Goal: Task Accomplishment & Management: Use online tool/utility

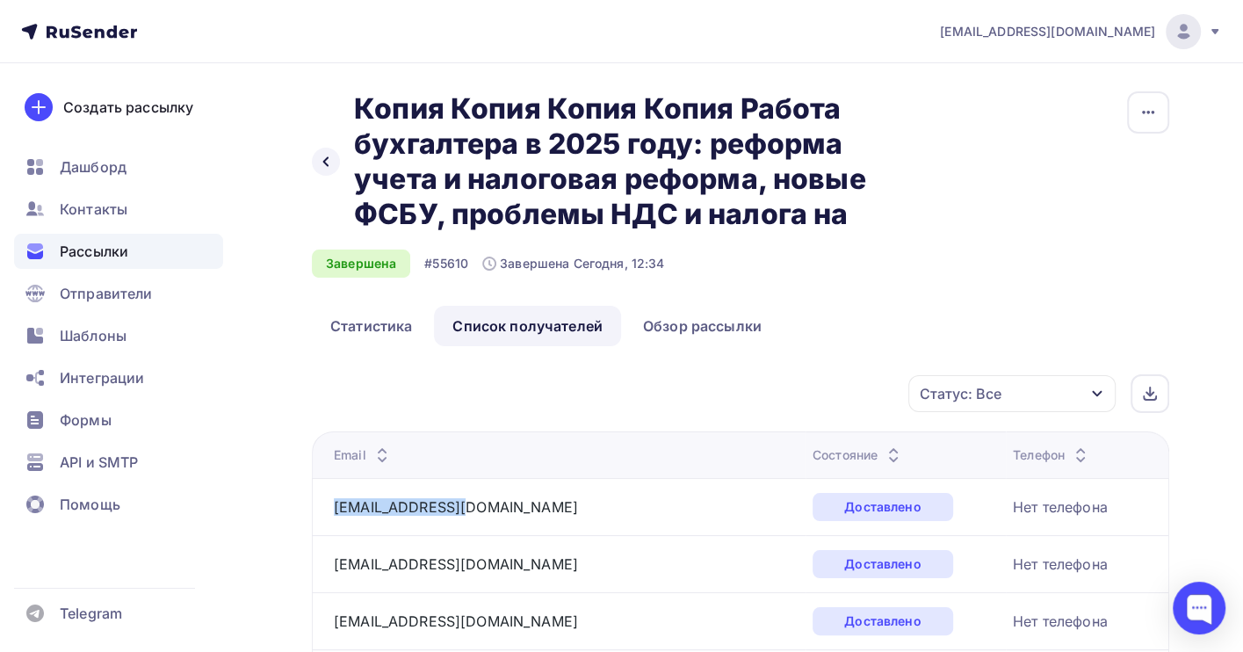
click at [106, 244] on span "Рассылки" at bounding box center [94, 251] width 68 height 21
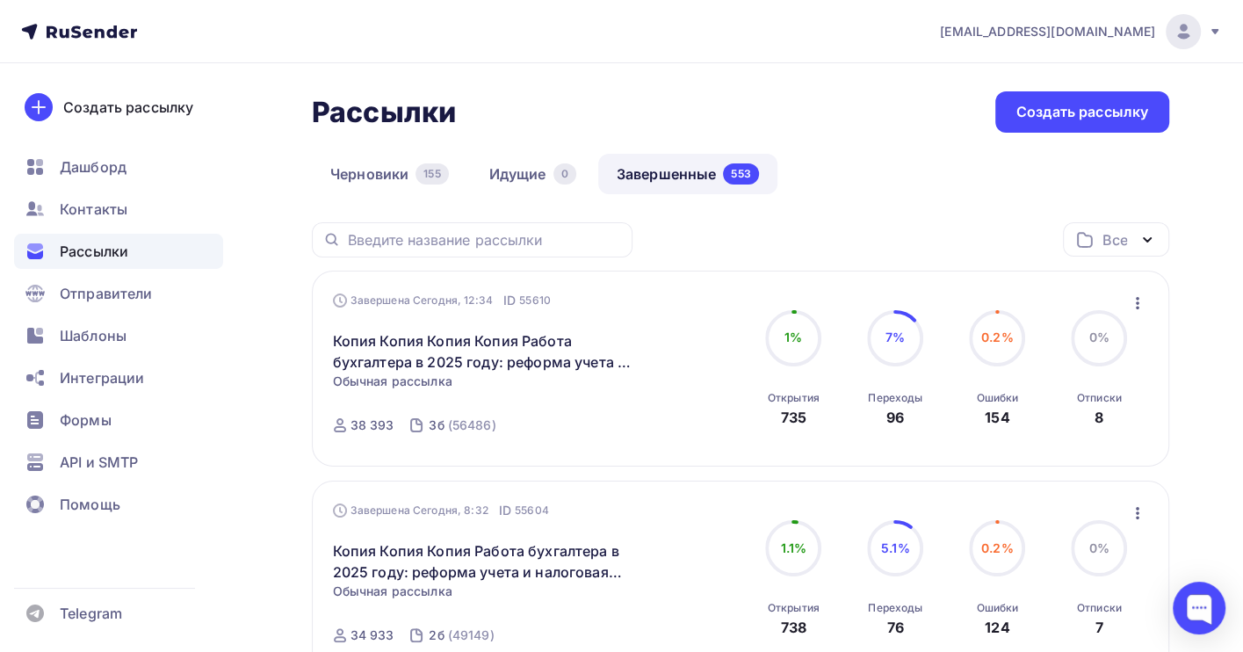
click at [661, 180] on link "Завершенные 553" at bounding box center [687, 174] width 179 height 40
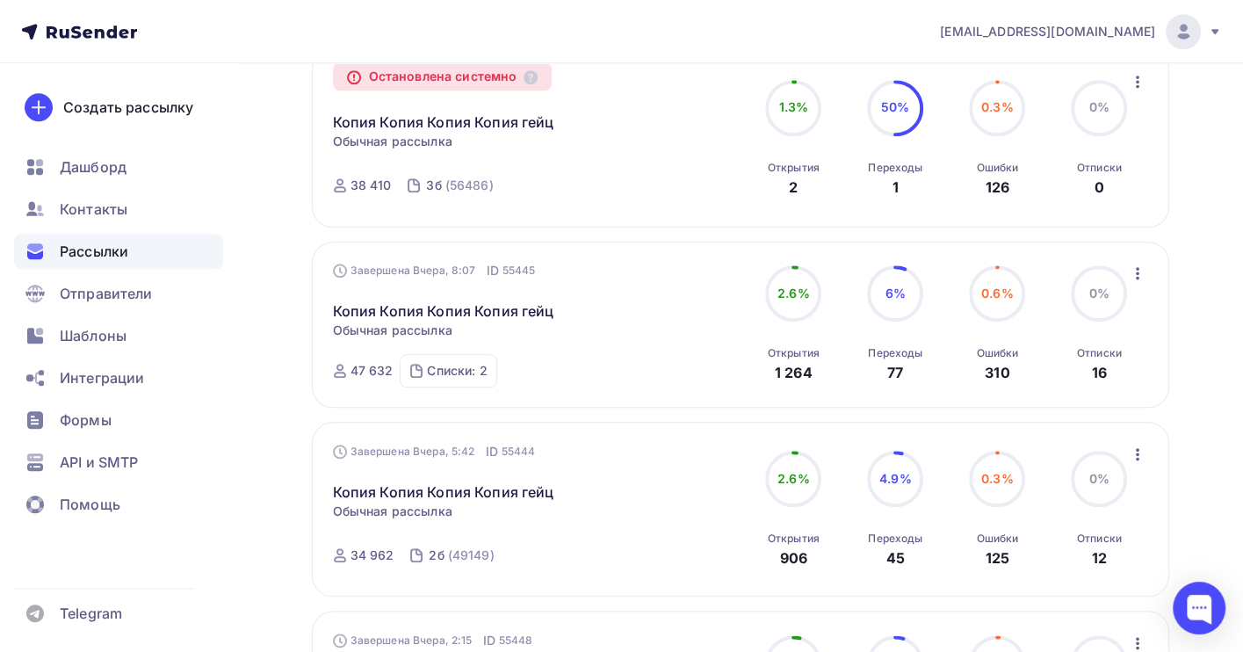
scroll to position [1288, 0]
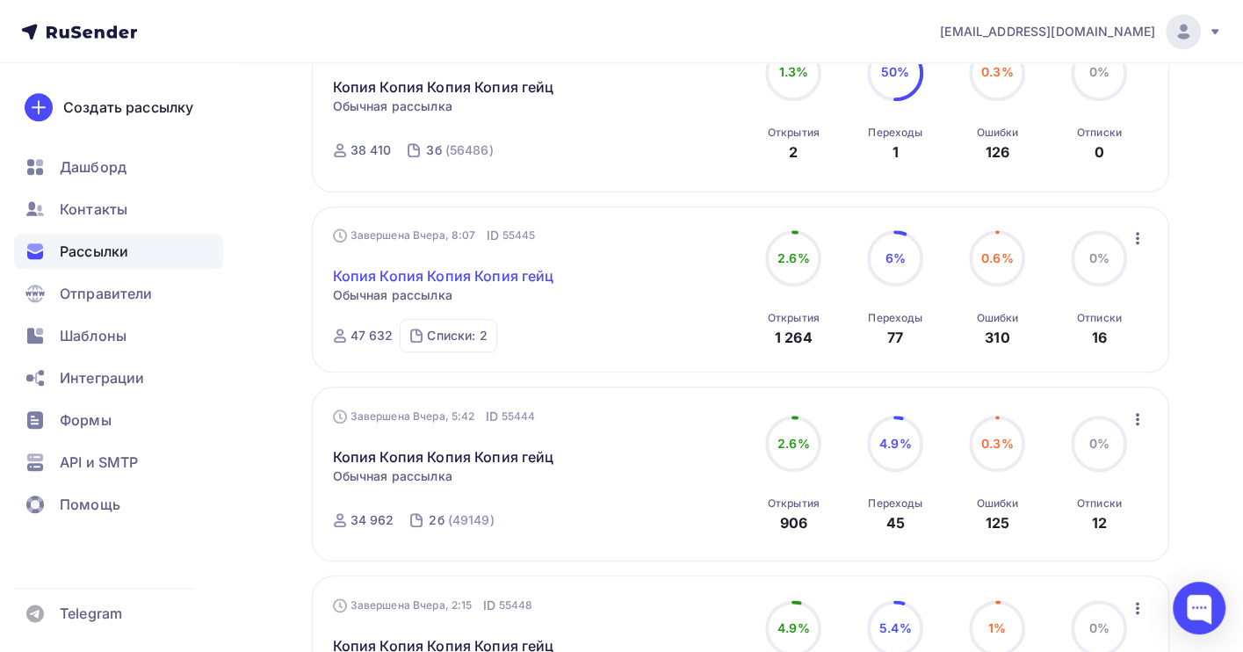
click at [501, 277] on link "Копия Копия Копия Копия гейц" at bounding box center [443, 275] width 221 height 21
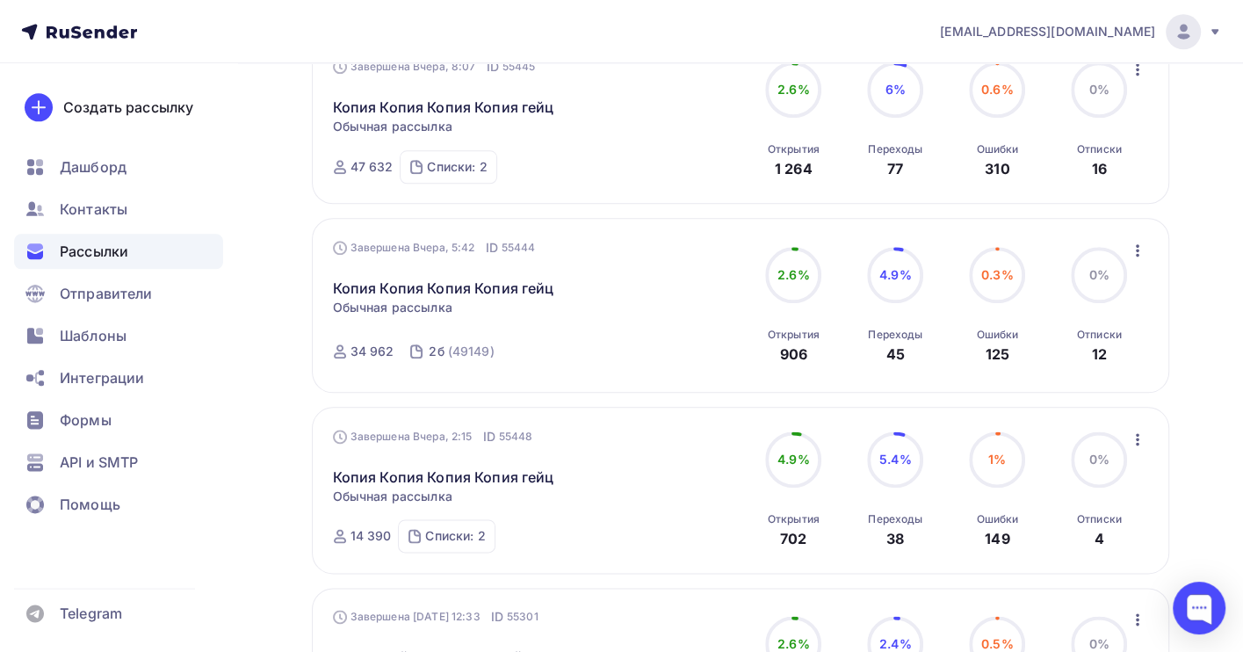
scroll to position [1461, 0]
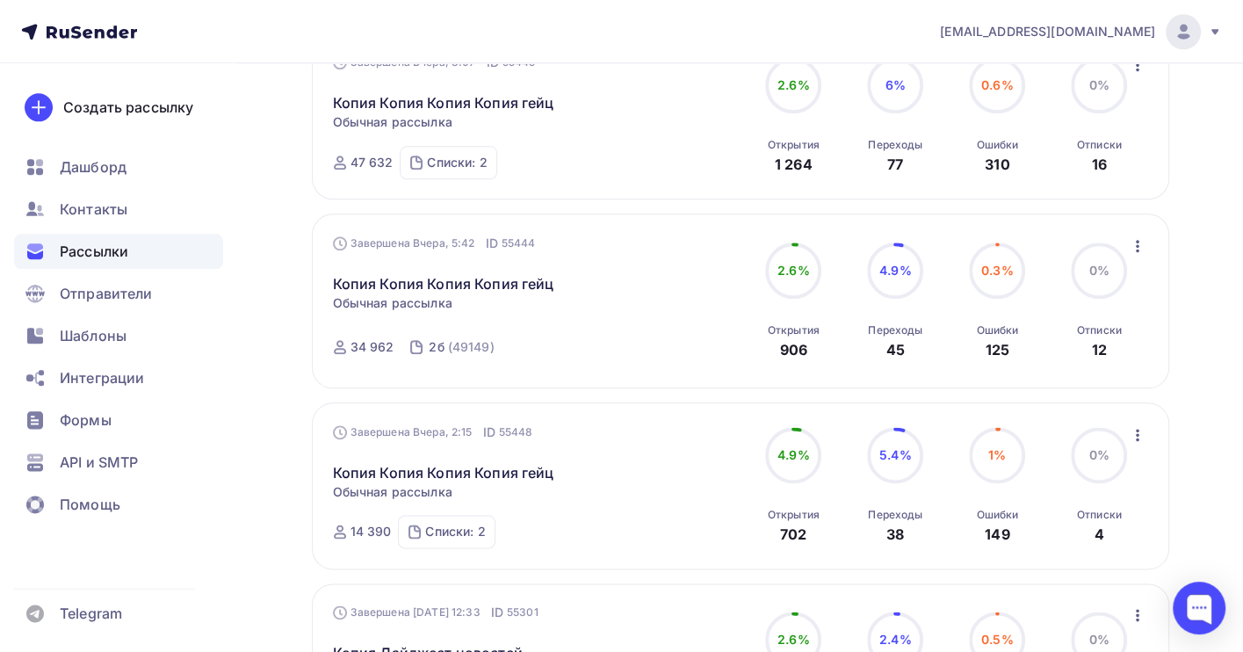
click at [1136, 252] on icon "button" at bounding box center [1138, 246] width 4 height 12
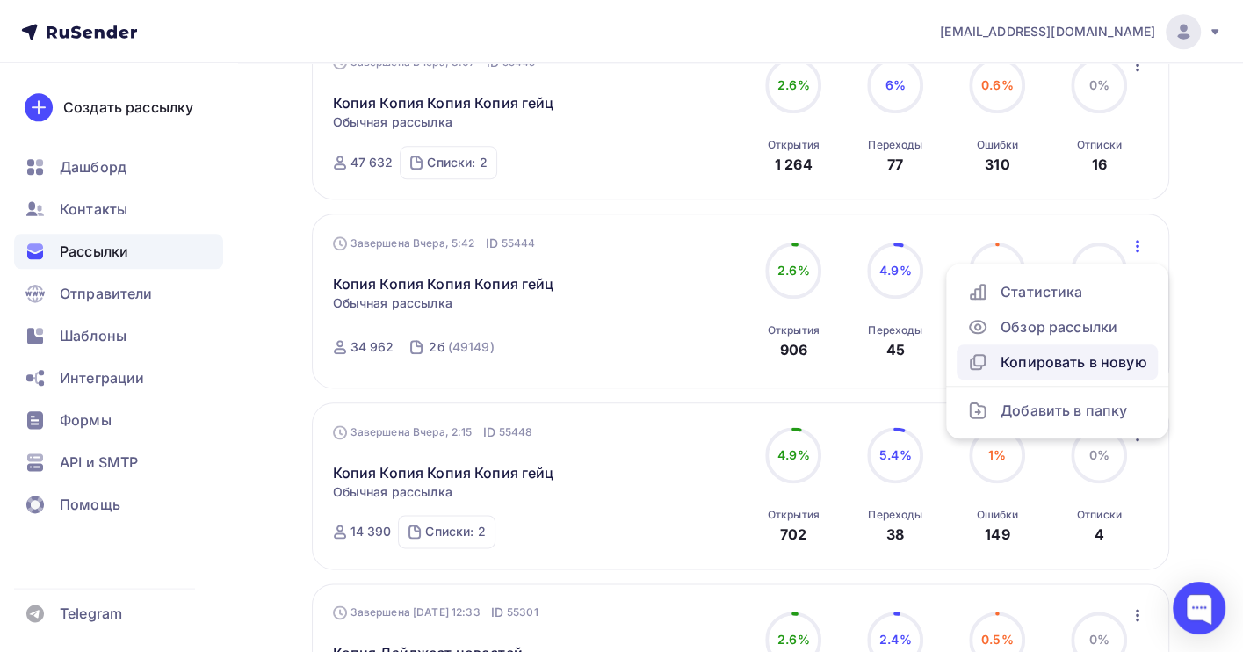
click at [1079, 370] on div "Копировать в новую" at bounding box center [1057, 361] width 180 height 21
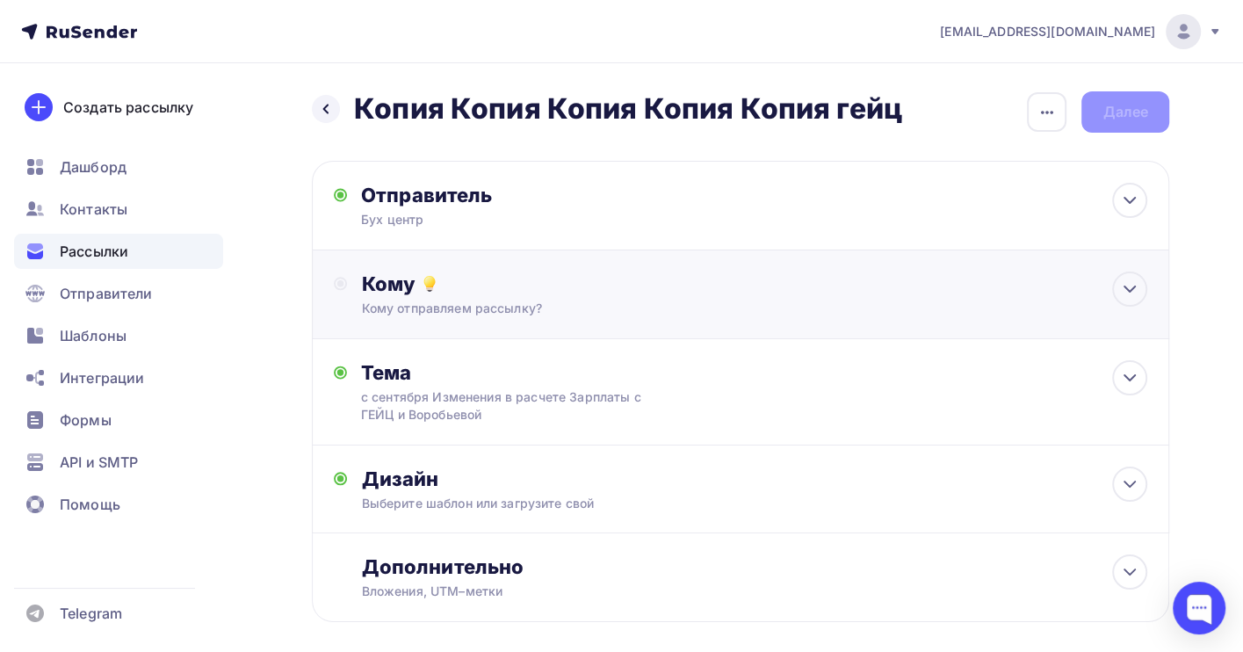
click at [507, 285] on div "Кому" at bounding box center [754, 283] width 786 height 25
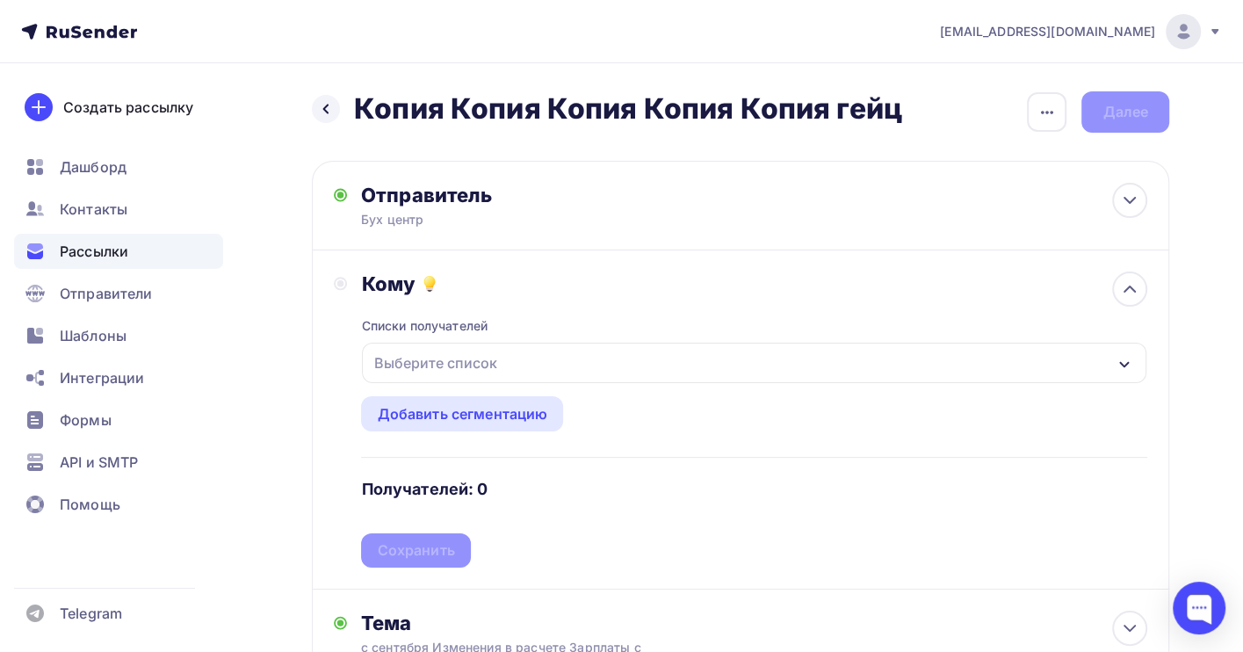
click at [481, 359] on div "Выберите список" at bounding box center [434, 363] width 137 height 32
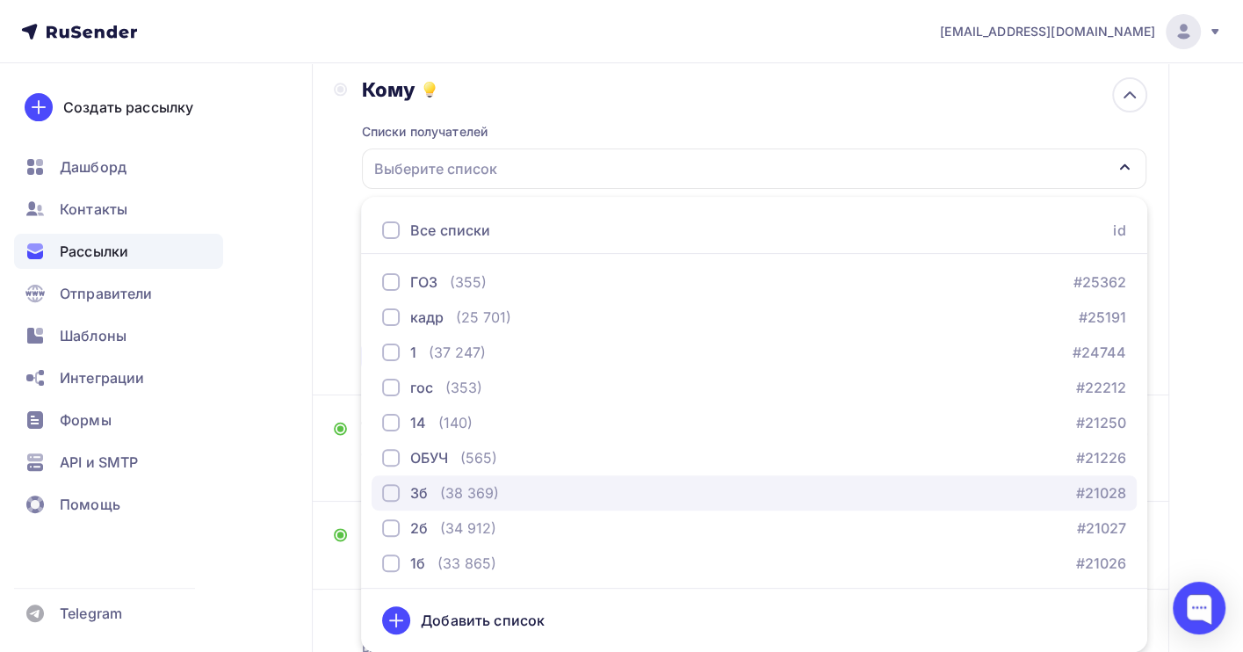
click at [486, 490] on div "(38 369)" at bounding box center [469, 492] width 59 height 21
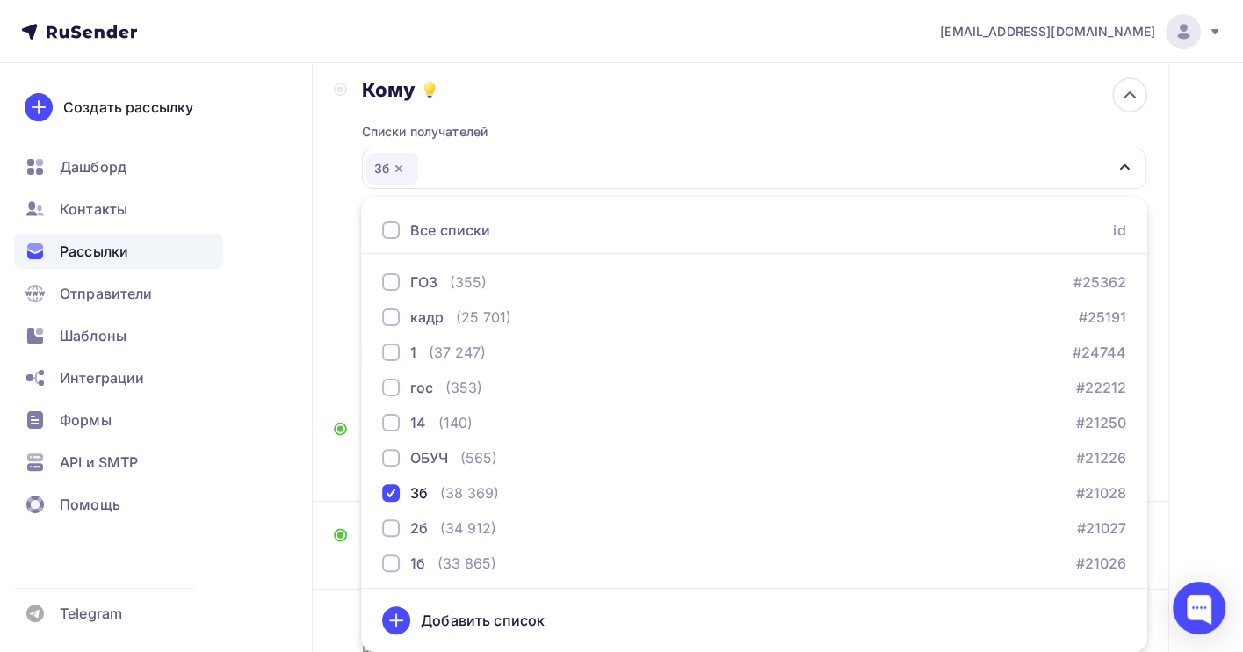
click at [1179, 451] on div "Назад Копия Копия Копия Копия Копия гейц Копия Копия Копия Копия Копия гейц Зак…" at bounding box center [621, 330] width 1243 height 922
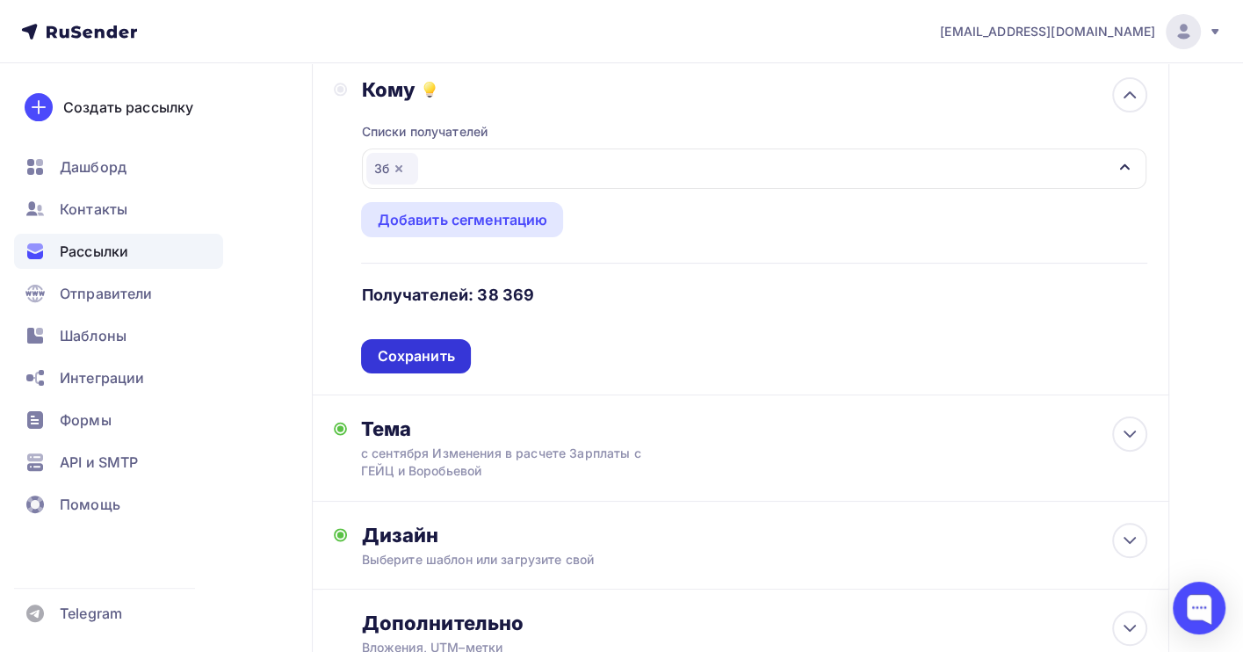
click at [431, 357] on div "Сохранить" at bounding box center [415, 356] width 77 height 20
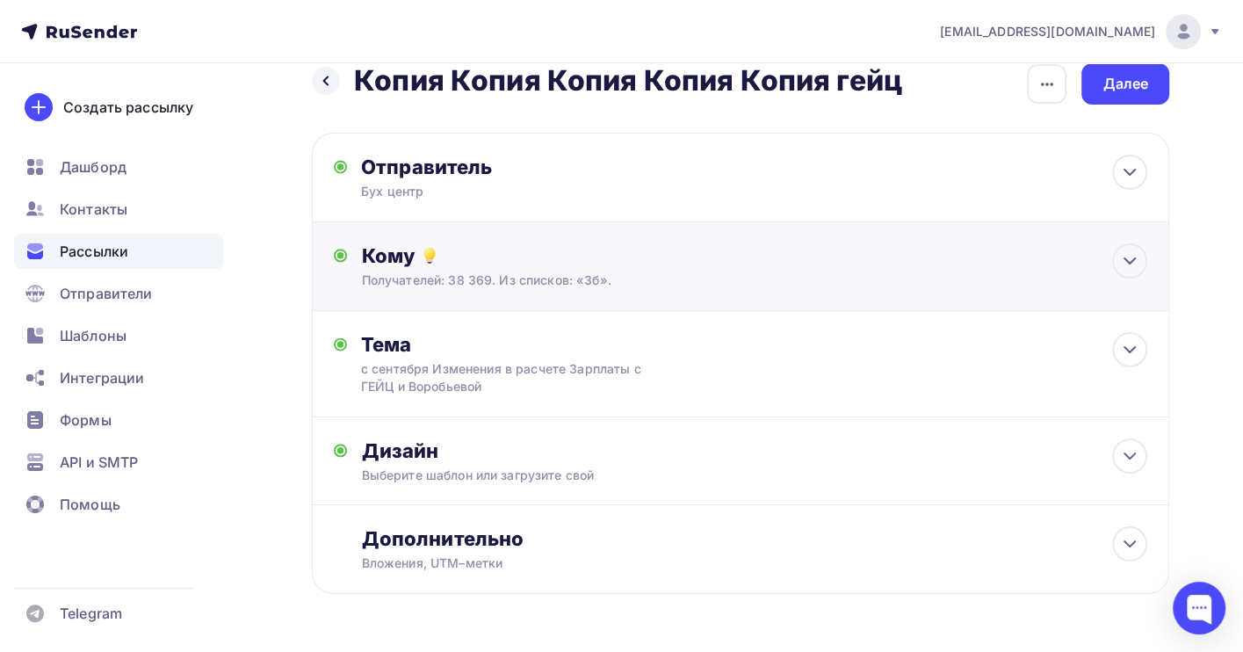
scroll to position [0, 0]
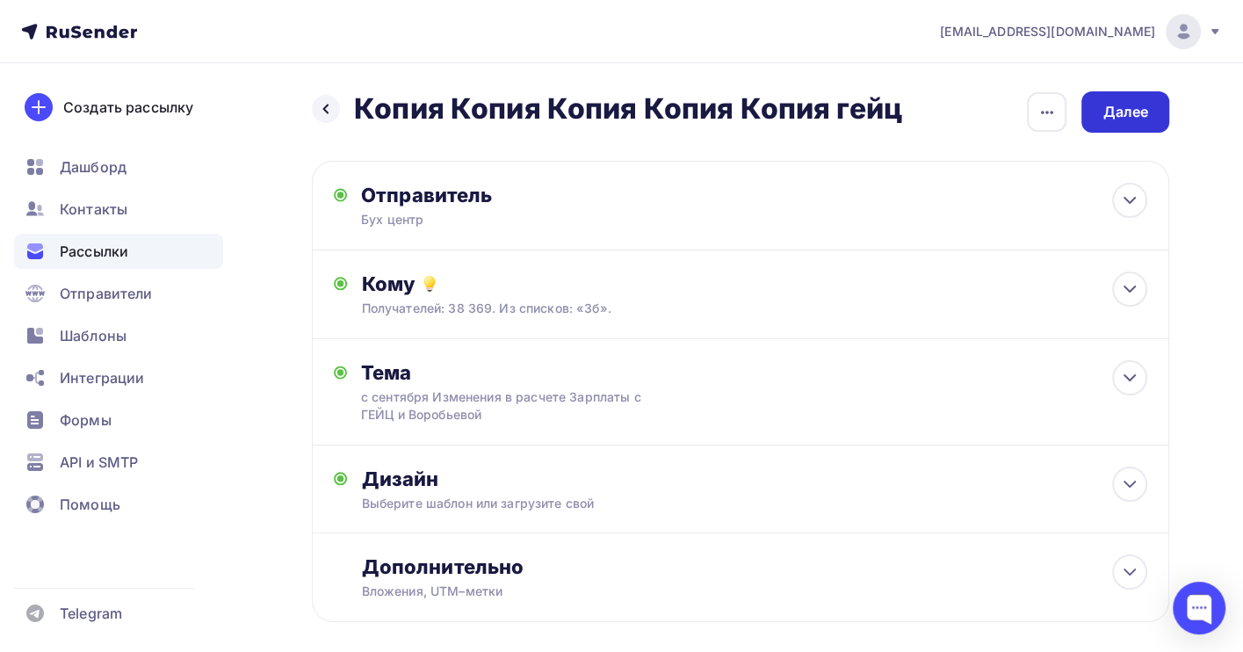
click at [1125, 115] on div "Далее" at bounding box center [1125, 112] width 46 height 20
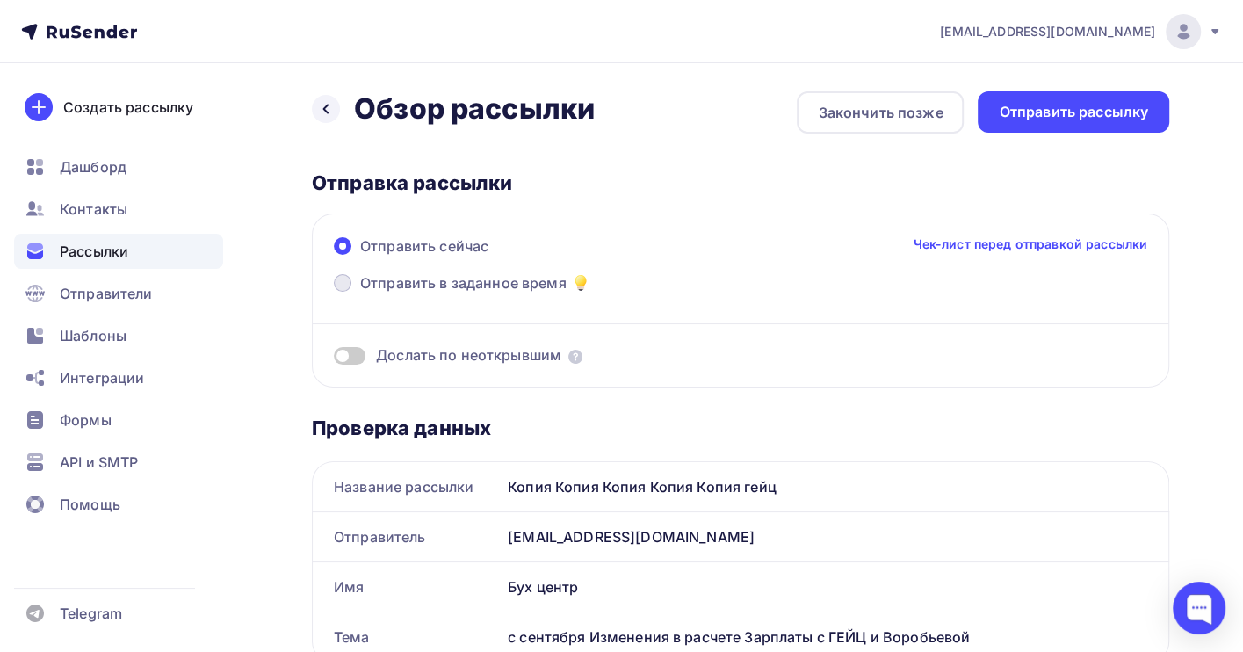
click at [485, 283] on span "Отправить в заданное время" at bounding box center [463, 282] width 206 height 21
click at [360, 293] on input "Отправить в заданное время" at bounding box center [360, 293] width 0 height 0
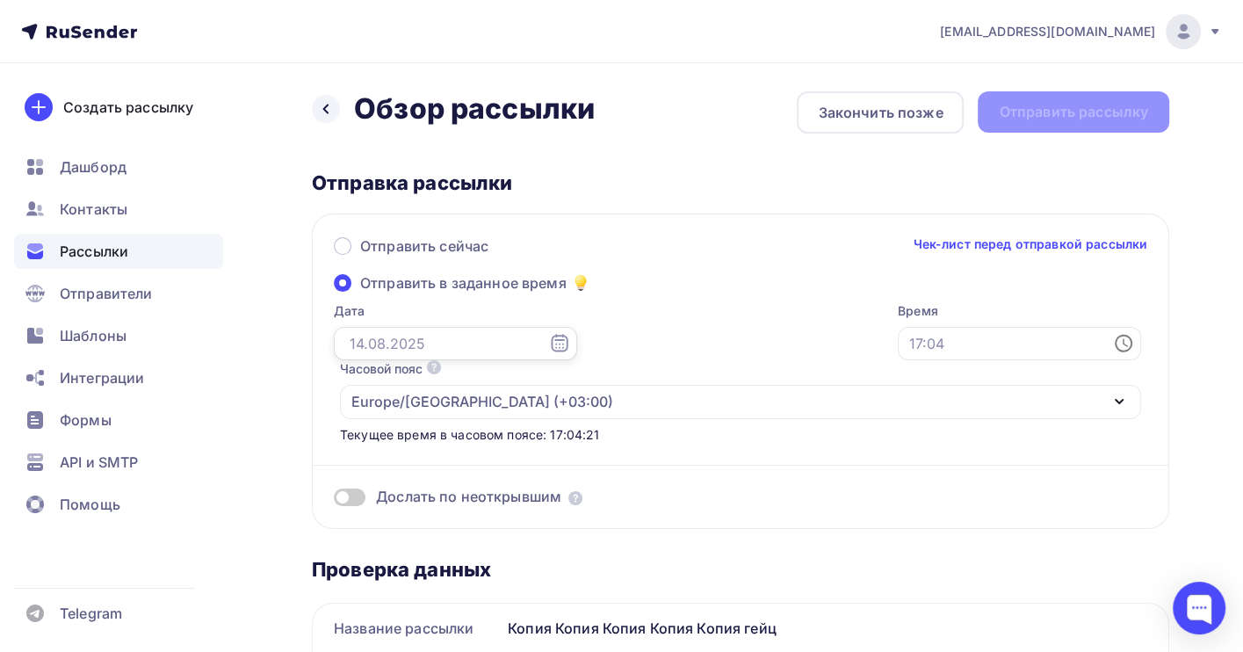
click at [371, 343] on input "text" at bounding box center [455, 343] width 243 height 33
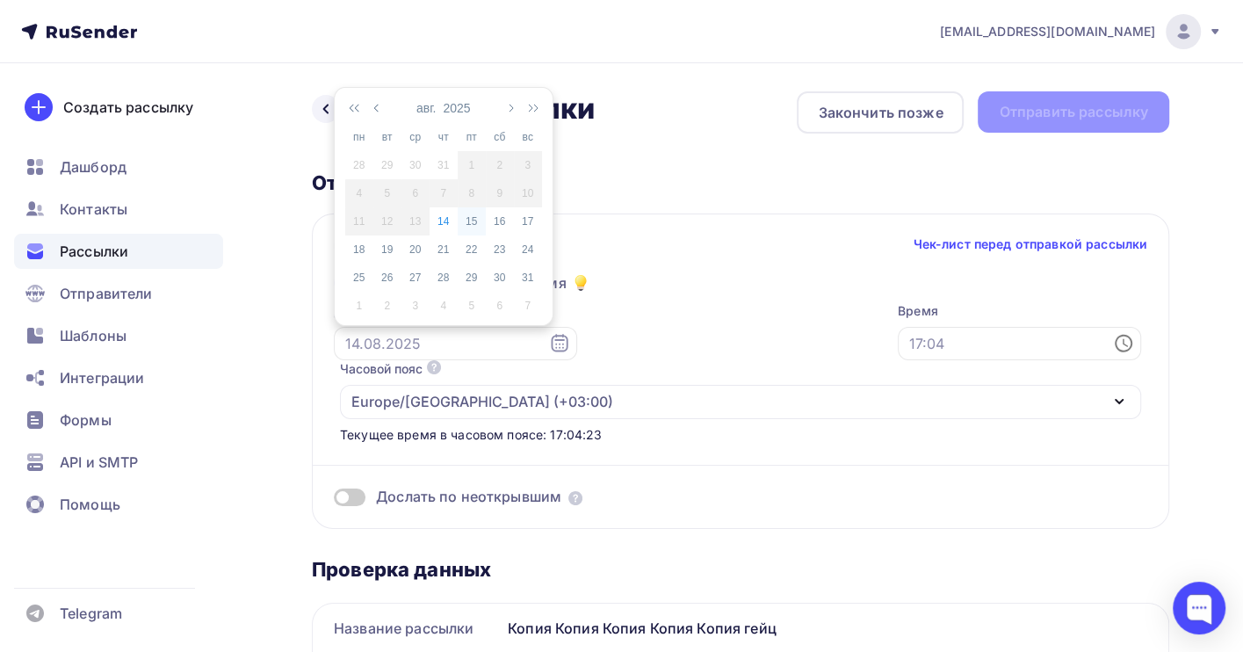
click at [466, 221] on div "15" at bounding box center [472, 221] width 28 height 16
type input "[DATE]"
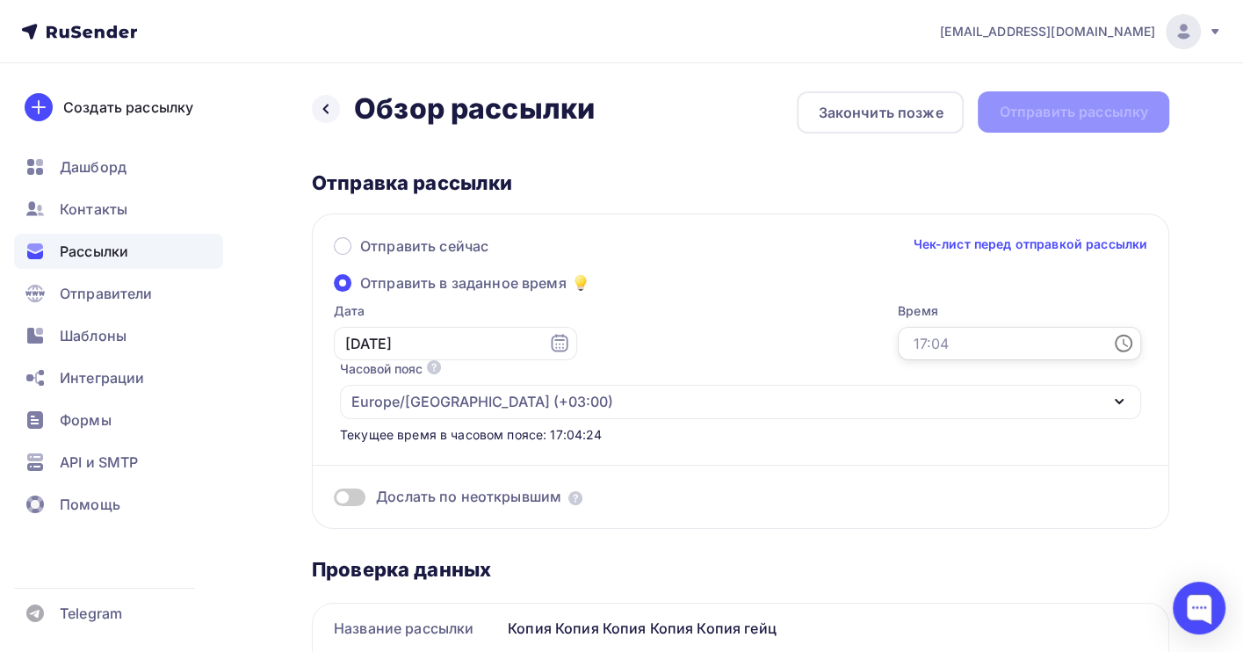
click at [898, 340] on input "text" at bounding box center [1019, 343] width 243 height 33
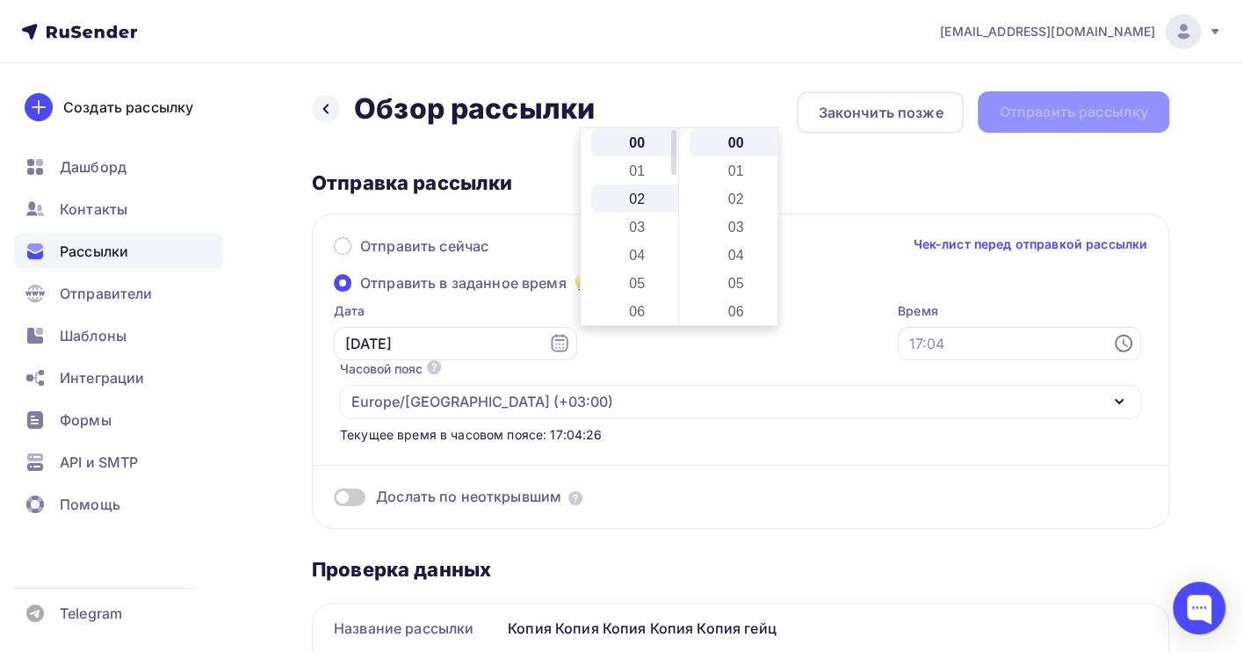
click at [637, 205] on li "02" at bounding box center [638, 198] width 95 height 28
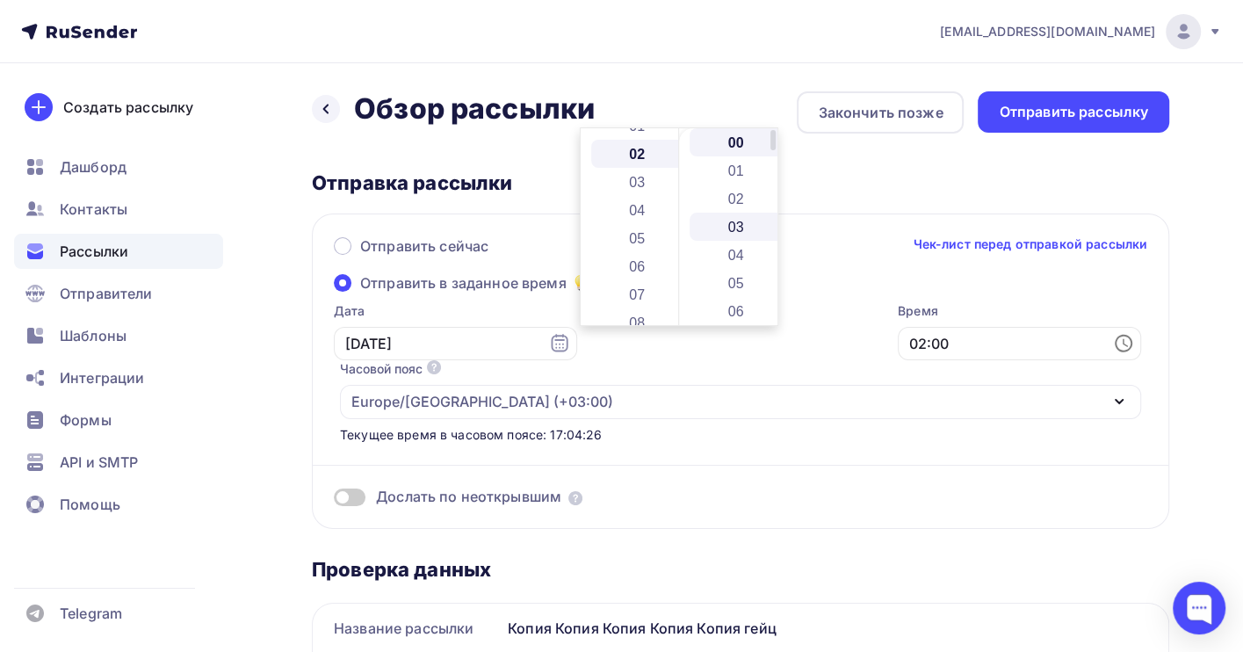
scroll to position [56, 0]
click at [736, 223] on li "03" at bounding box center [736, 227] width 95 height 28
type input "02:03"
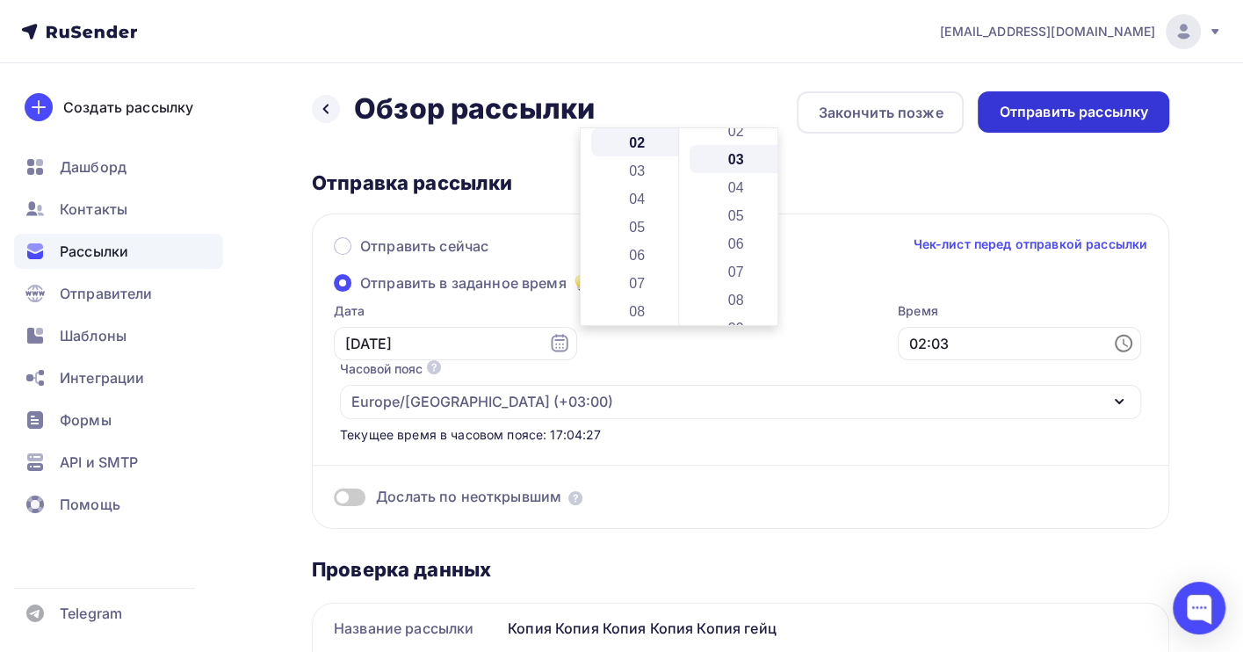
scroll to position [84, 0]
click at [1033, 119] on div "Отправить рассылку" at bounding box center [1073, 112] width 149 height 20
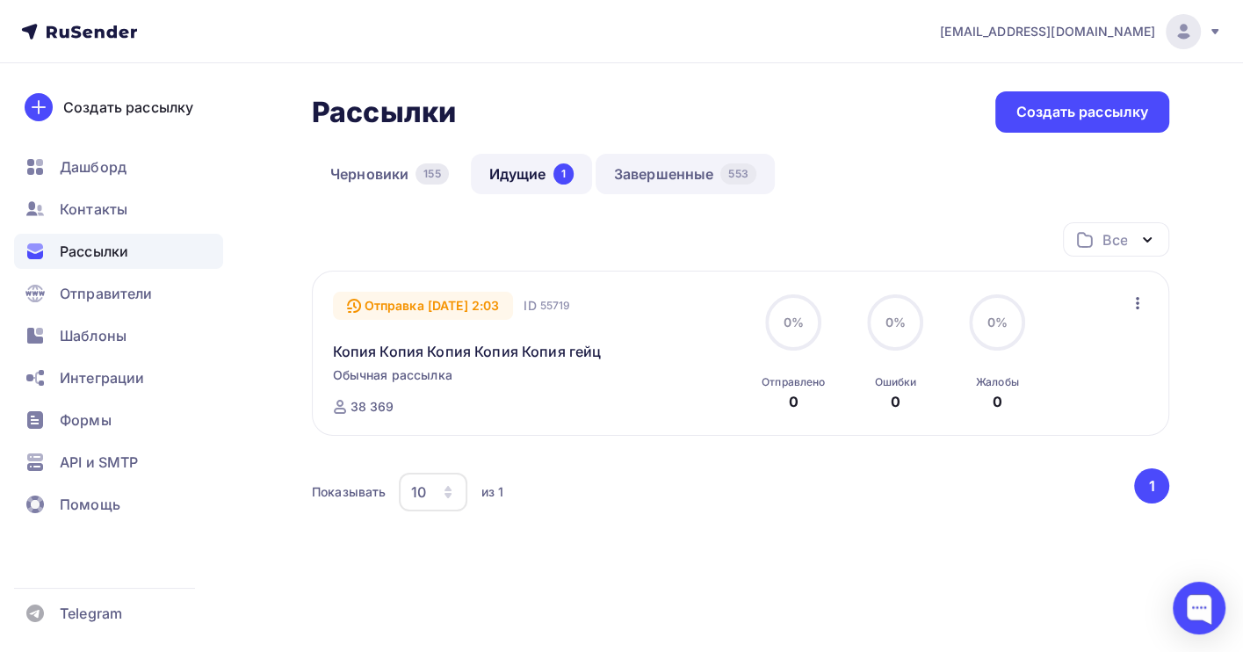
click at [681, 175] on link "Завершенные 553" at bounding box center [684, 174] width 179 height 40
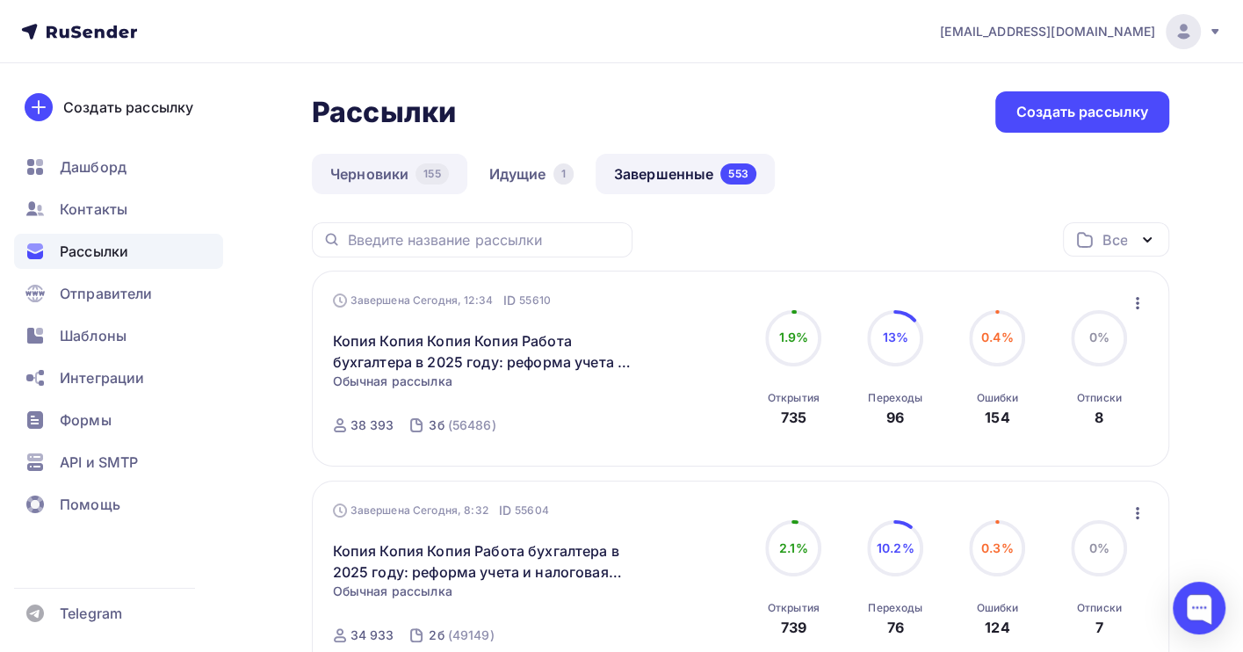
click at [347, 175] on link "Черновики 155" at bounding box center [389, 174] width 155 height 40
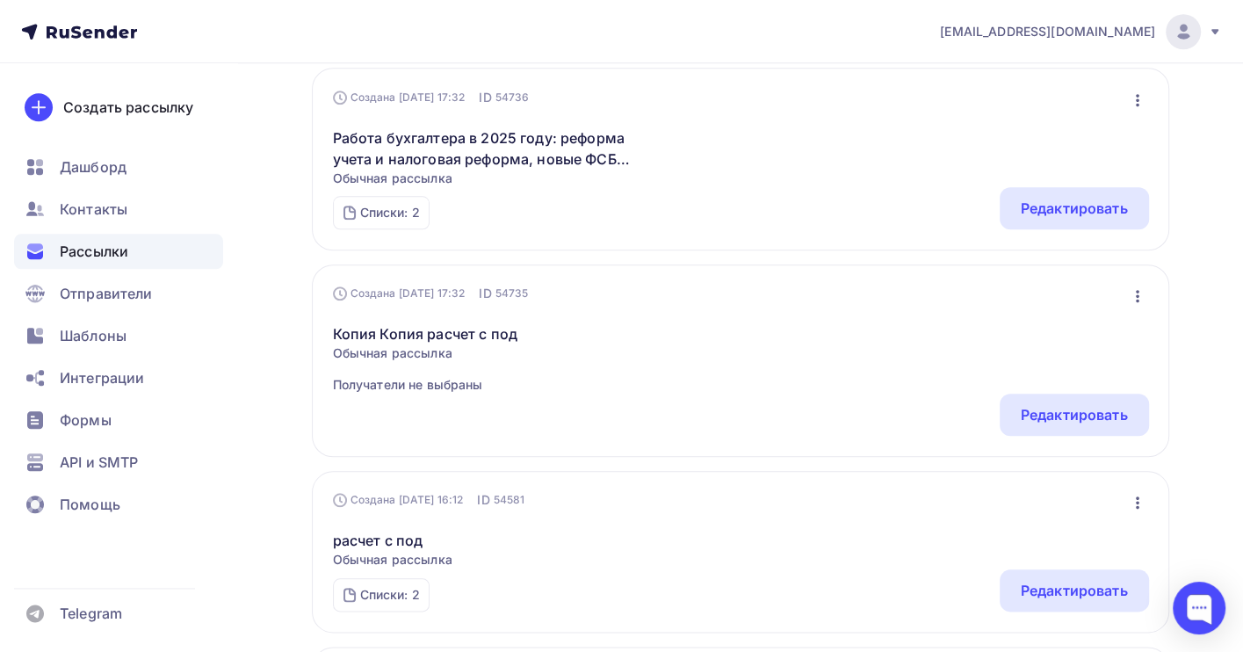
scroll to position [1288, 0]
click at [1137, 508] on icon "button" at bounding box center [1138, 501] width 4 height 12
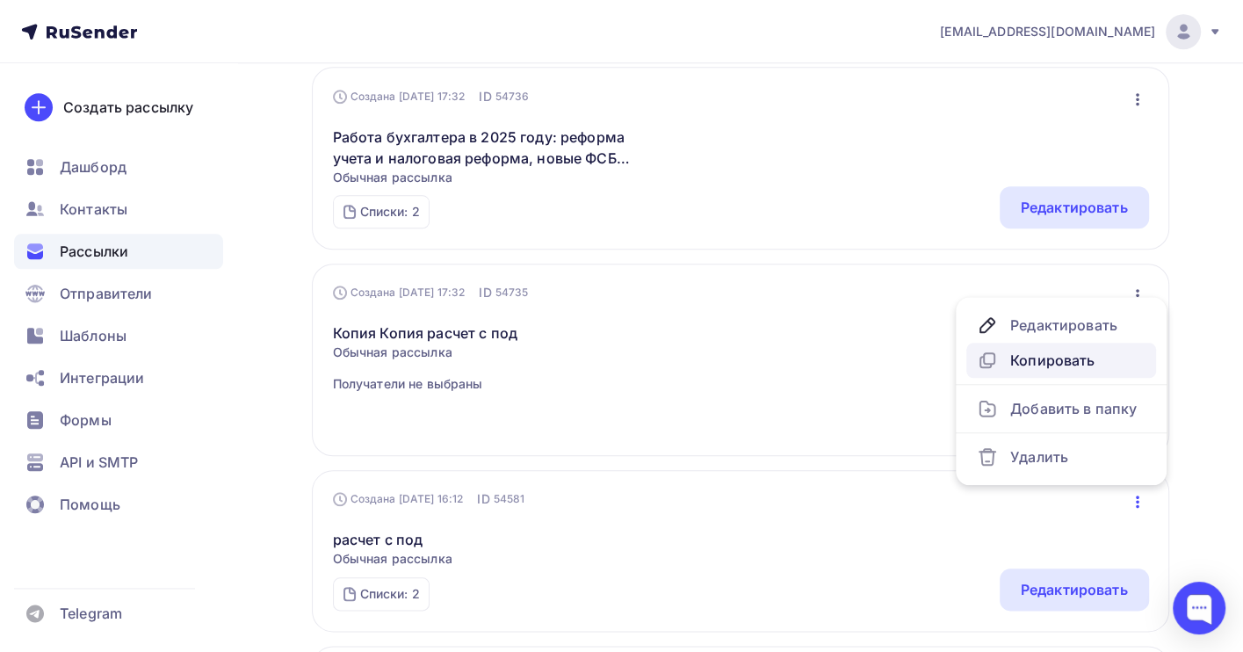
click at [1060, 357] on div "Копировать" at bounding box center [1061, 360] width 169 height 21
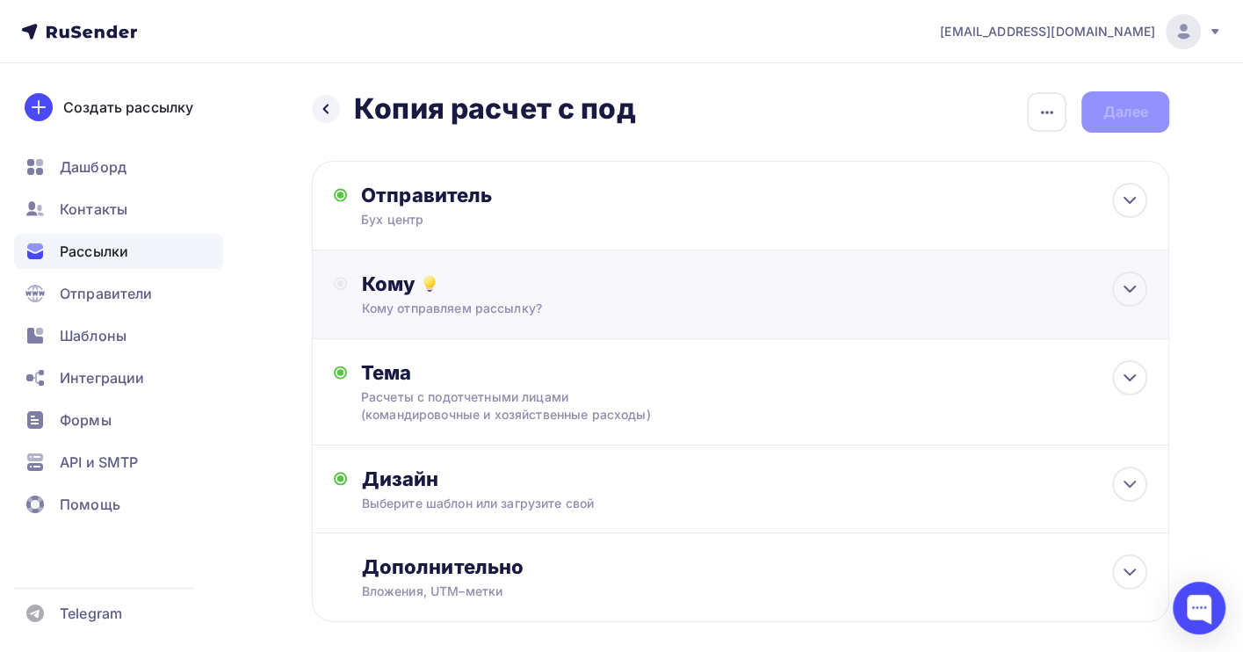
click at [574, 299] on div "Кому Кому отправляем рассылку? Списки получателей Выберите список Все списки id…" at bounding box center [754, 294] width 786 height 46
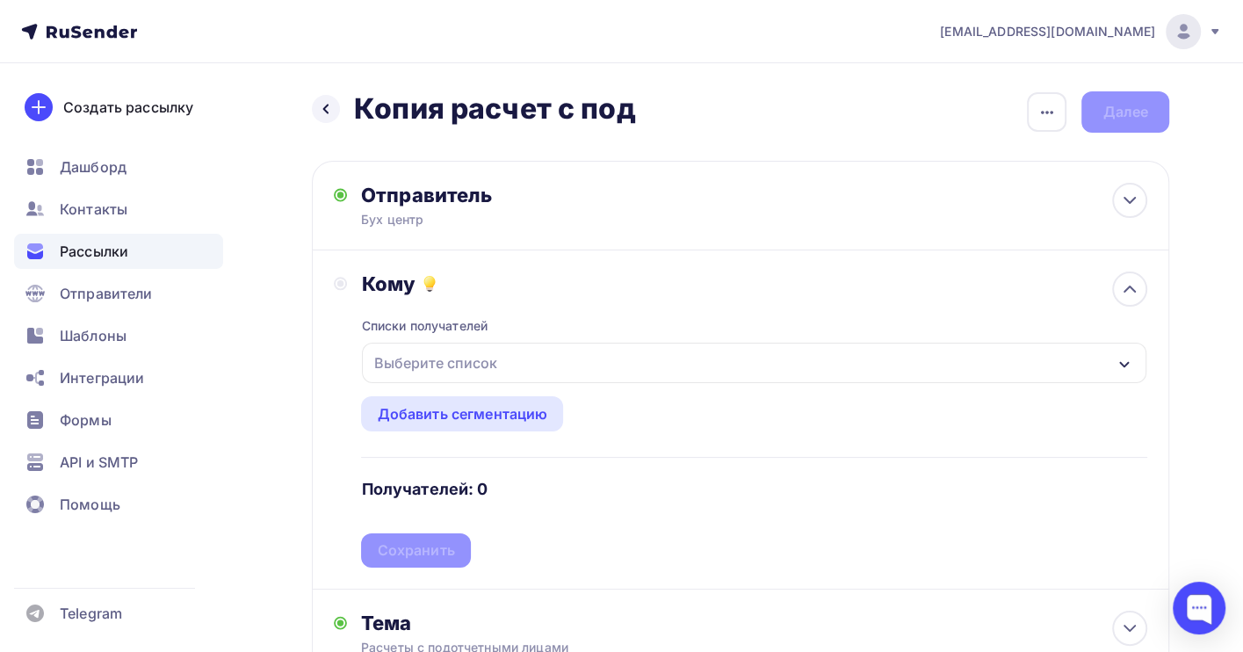
click at [557, 372] on div "Выберите список" at bounding box center [754, 362] width 784 height 40
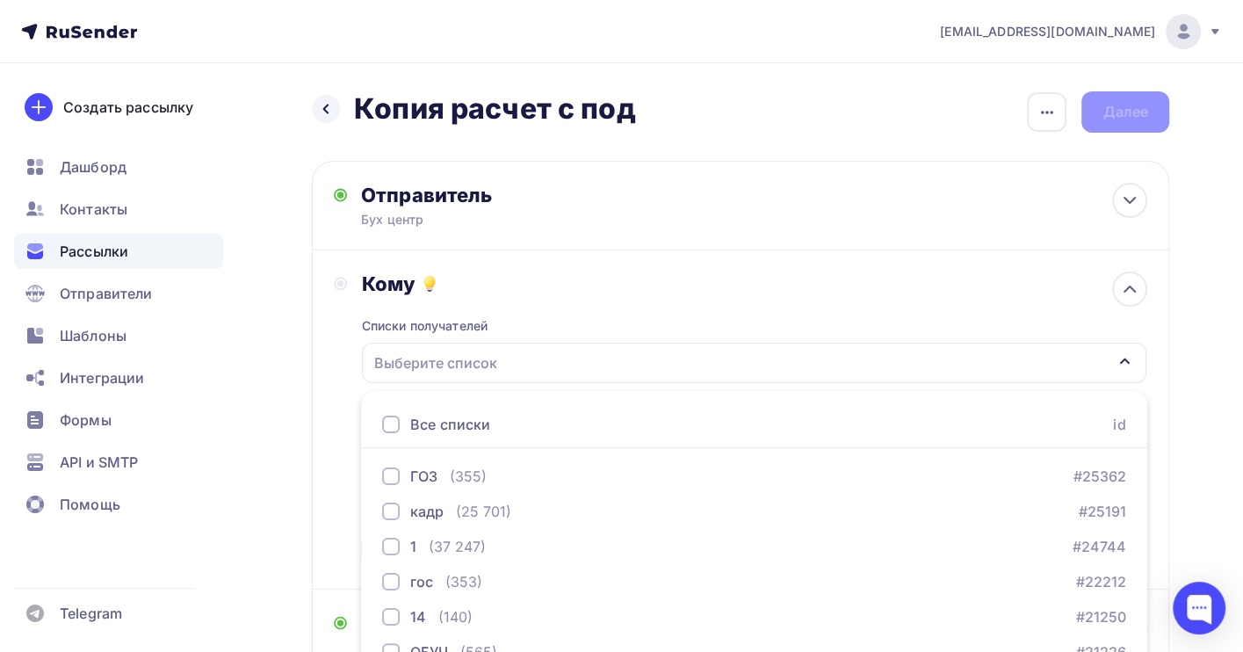
scroll to position [194, 0]
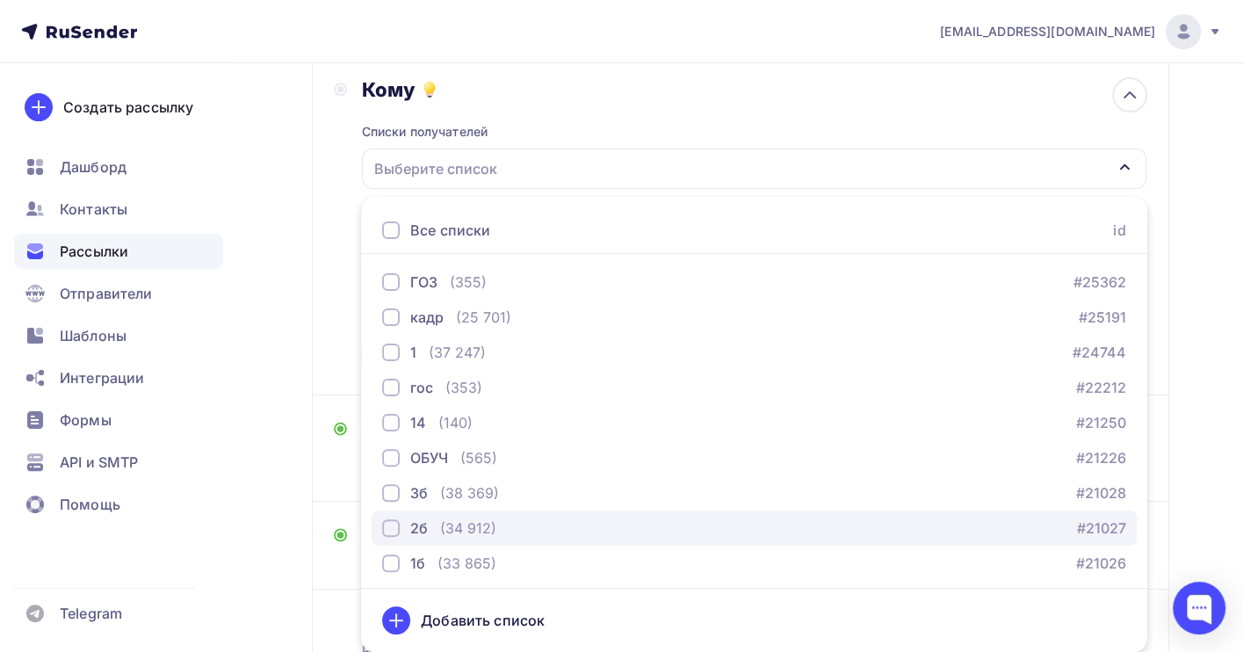
click at [537, 530] on div "2б (34 912) #21027" at bounding box center [754, 527] width 744 height 21
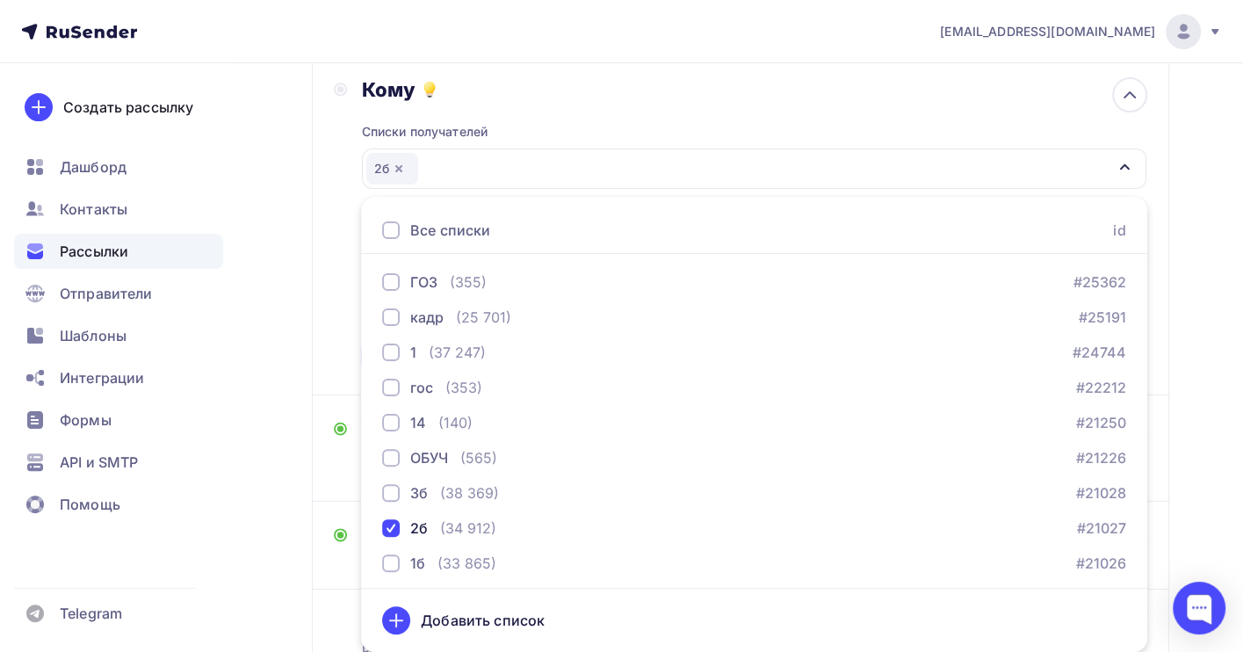
click at [1202, 433] on div "Назад Копия расчет с под Копия расчет с под Закончить позже Переименовать рассы…" at bounding box center [621, 330] width 1243 height 922
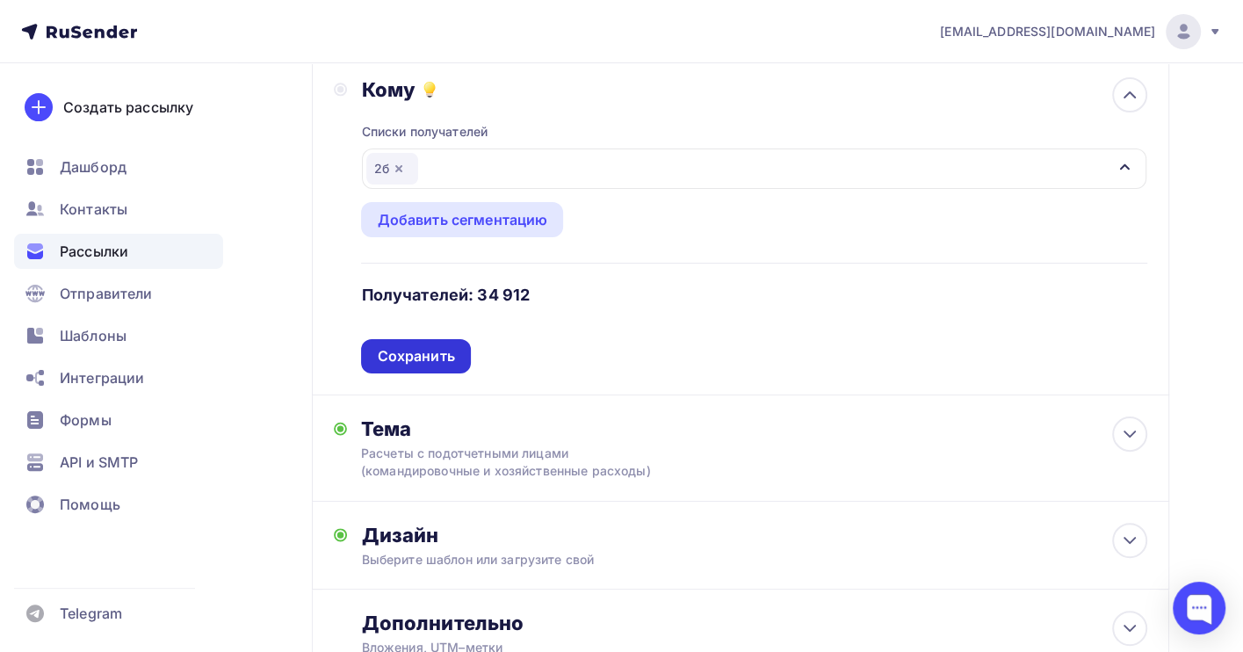
click at [435, 354] on div "Сохранить" at bounding box center [415, 356] width 77 height 20
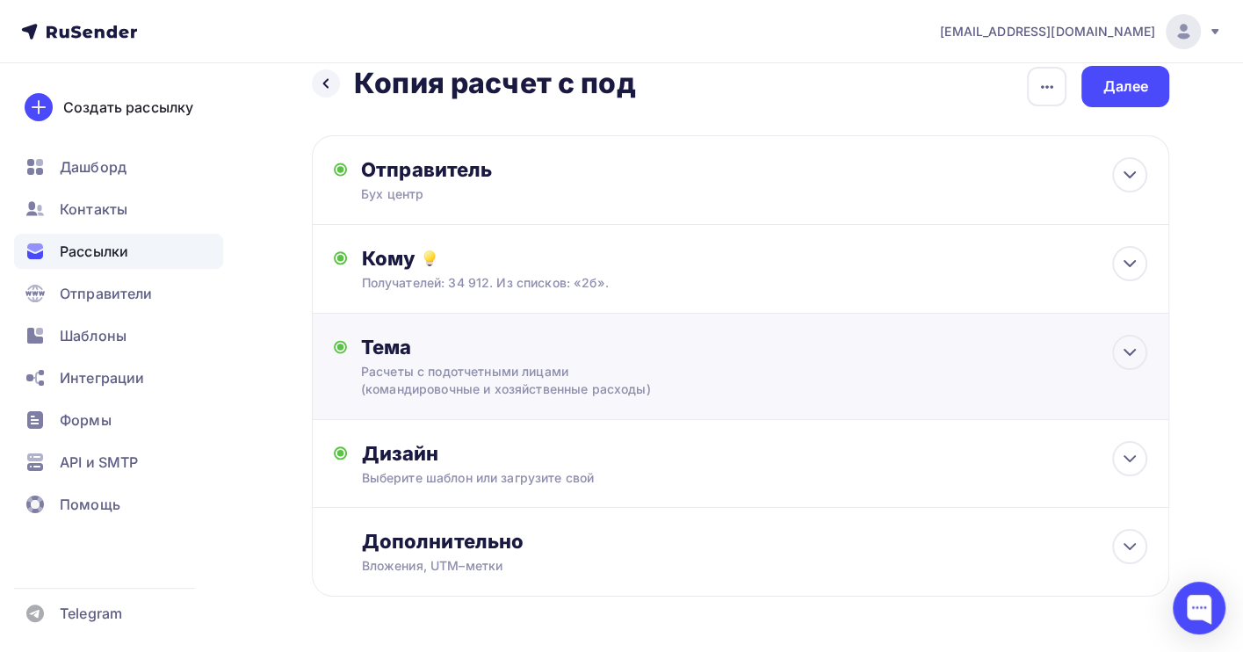
scroll to position [0, 0]
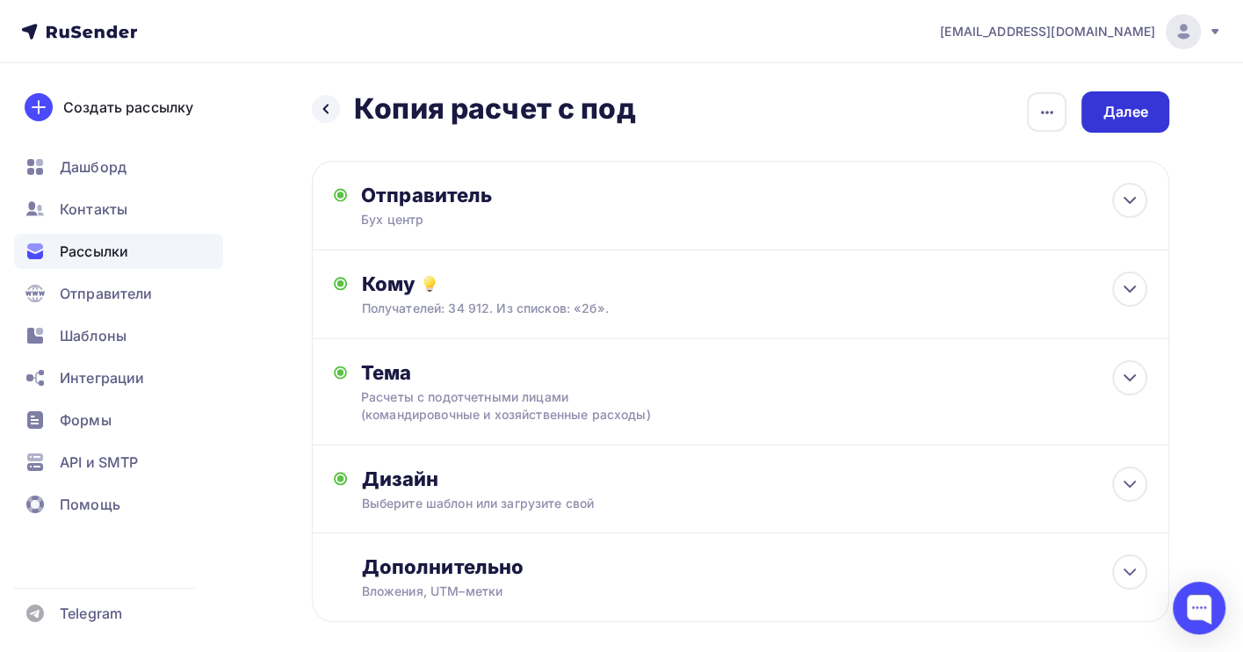
click at [1121, 119] on div "Далее" at bounding box center [1125, 112] width 46 height 20
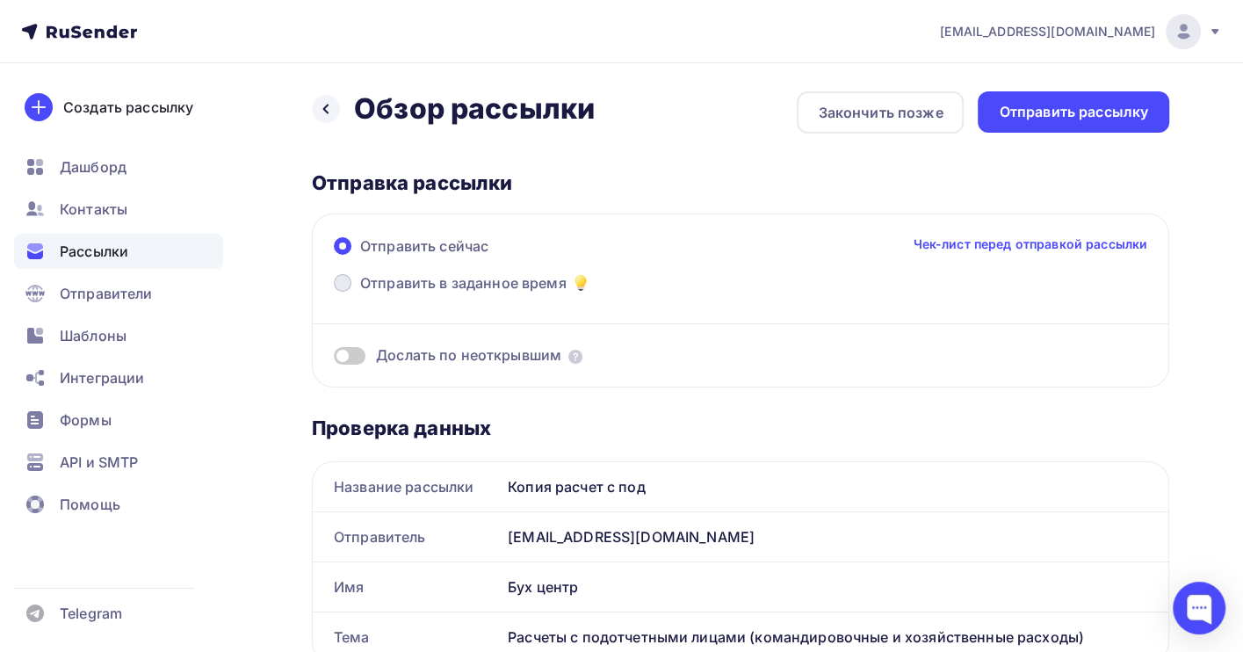
click at [469, 283] on span "Отправить в заданное время" at bounding box center [463, 282] width 206 height 21
click at [360, 293] on input "Отправить в заданное время" at bounding box center [360, 293] width 0 height 0
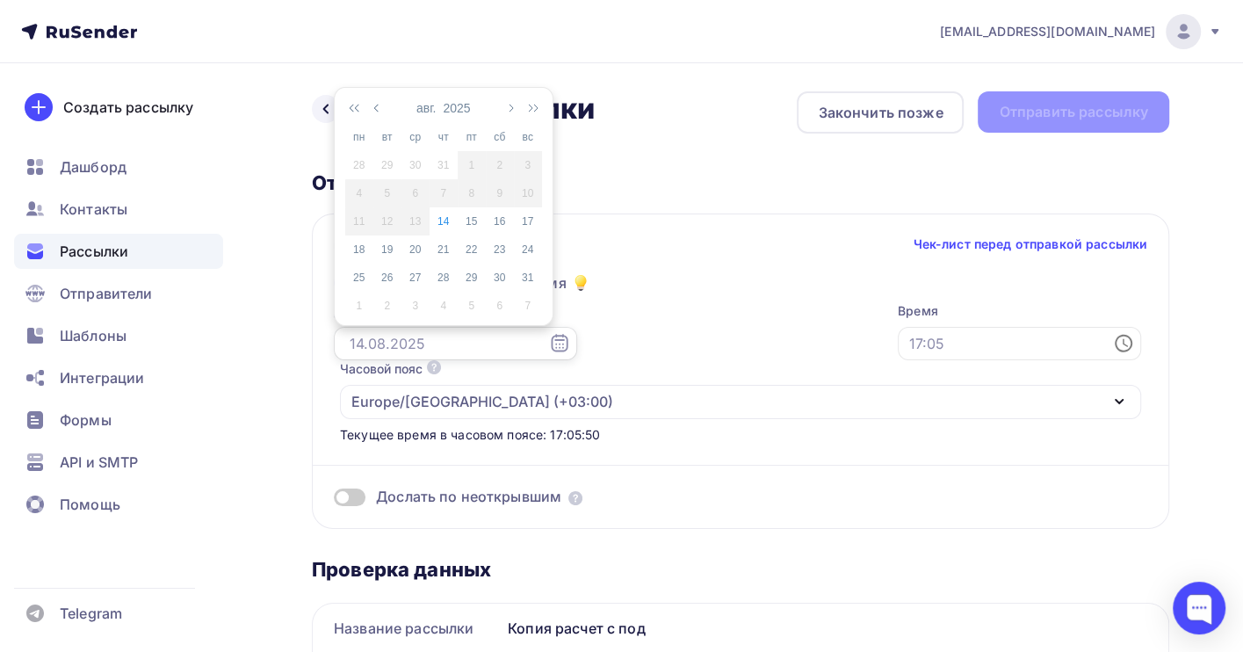
click at [430, 345] on input "text" at bounding box center [455, 343] width 243 height 33
click at [472, 223] on div "15" at bounding box center [472, 221] width 28 height 16
type input "[DATE]"
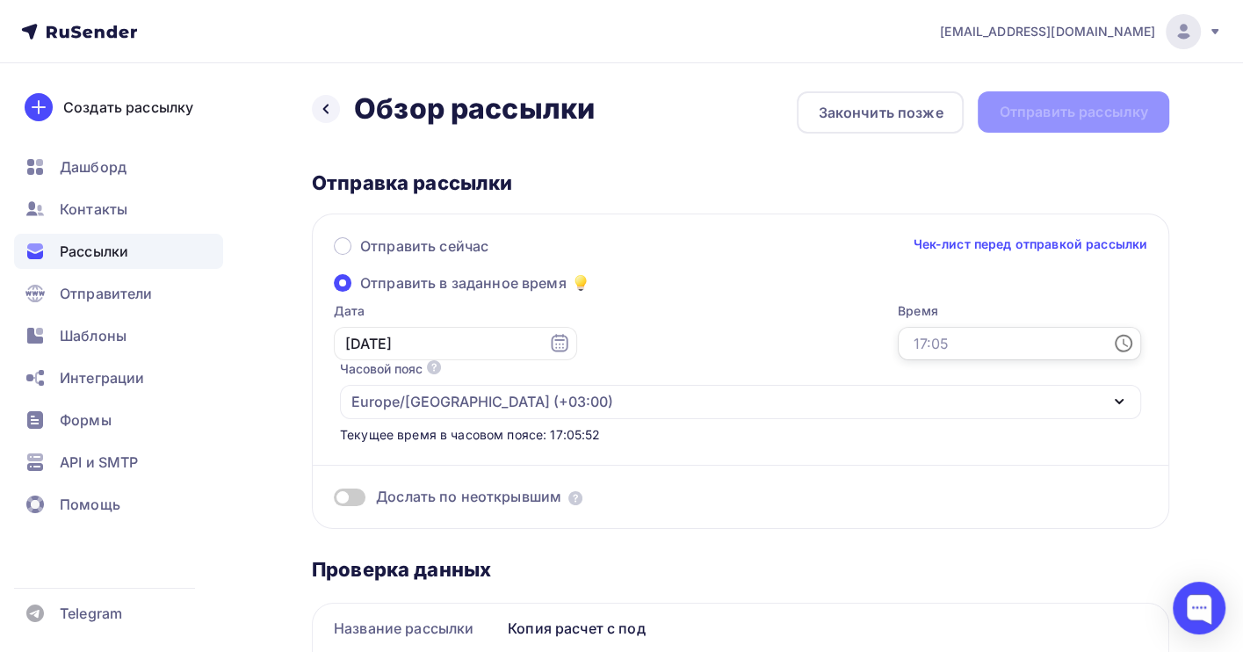
click at [898, 348] on input "text" at bounding box center [1019, 343] width 243 height 33
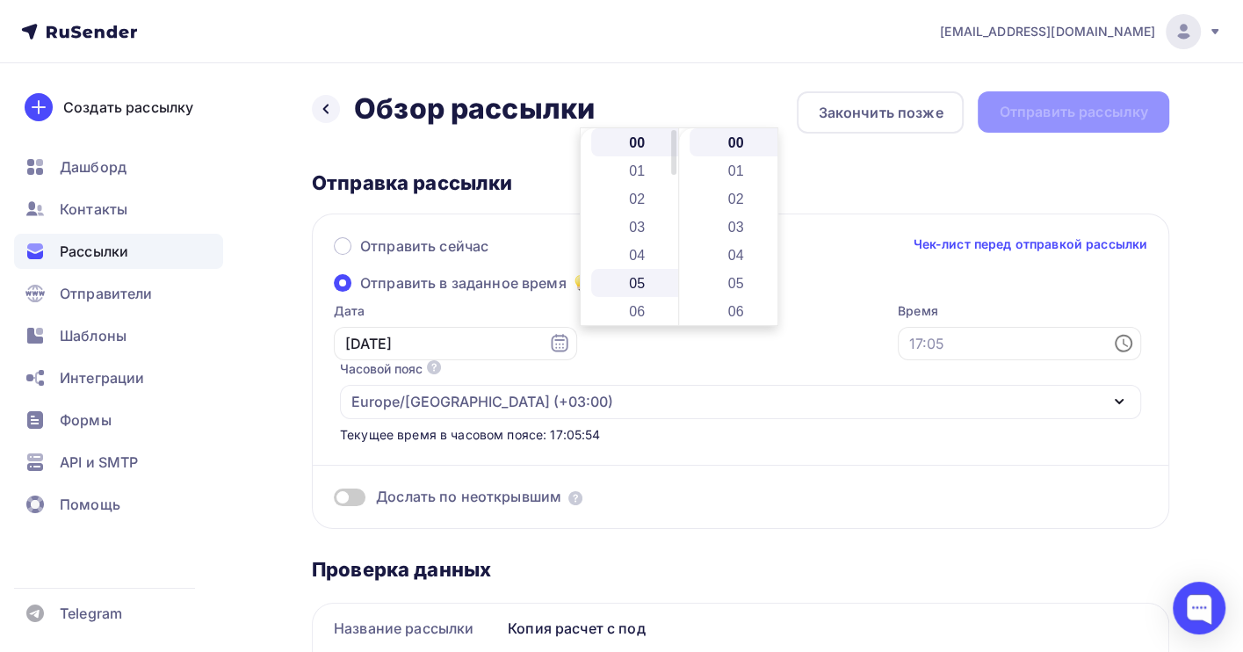
click at [642, 281] on li "05" at bounding box center [638, 283] width 95 height 28
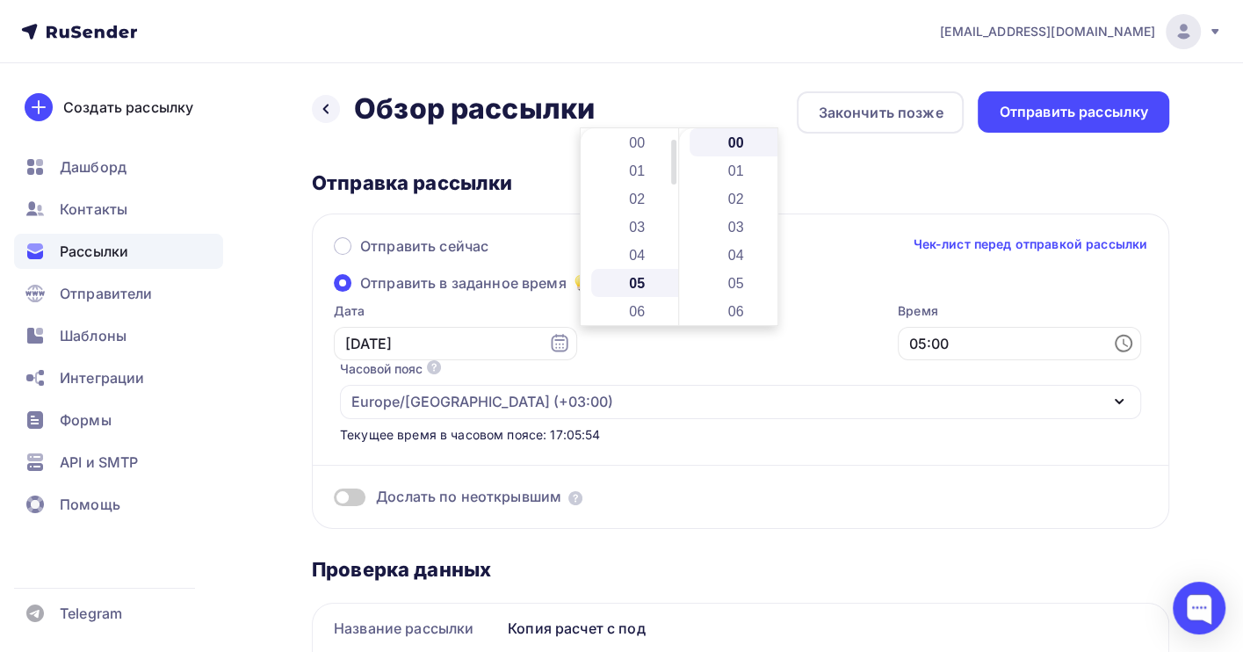
scroll to position [140, 0]
click at [733, 285] on li "30" at bounding box center [736, 284] width 95 height 28
type input "05:30"
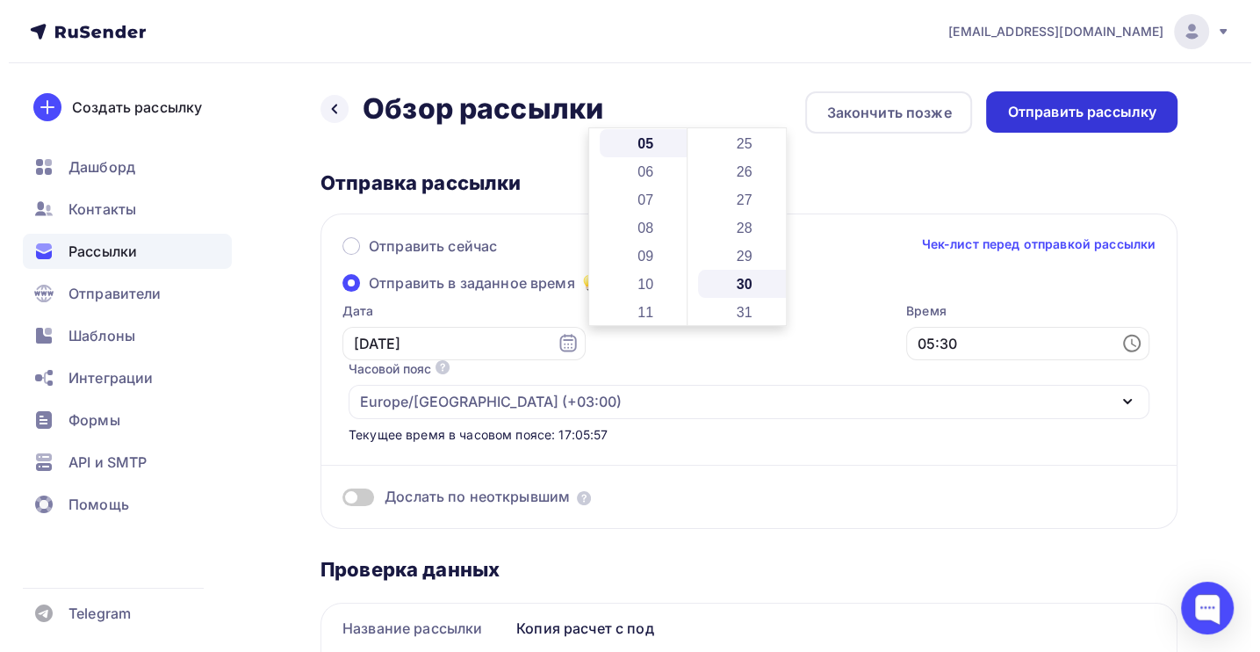
scroll to position [842, 0]
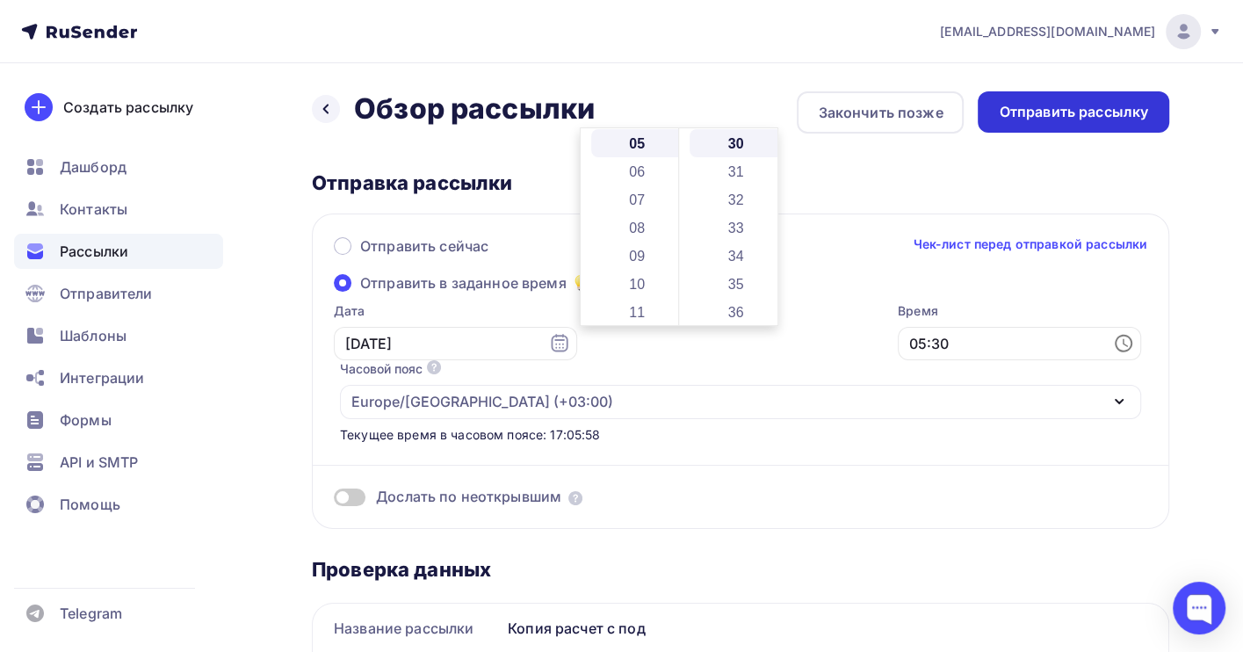
click at [1062, 114] on div "Отправить рассылку" at bounding box center [1073, 112] width 149 height 20
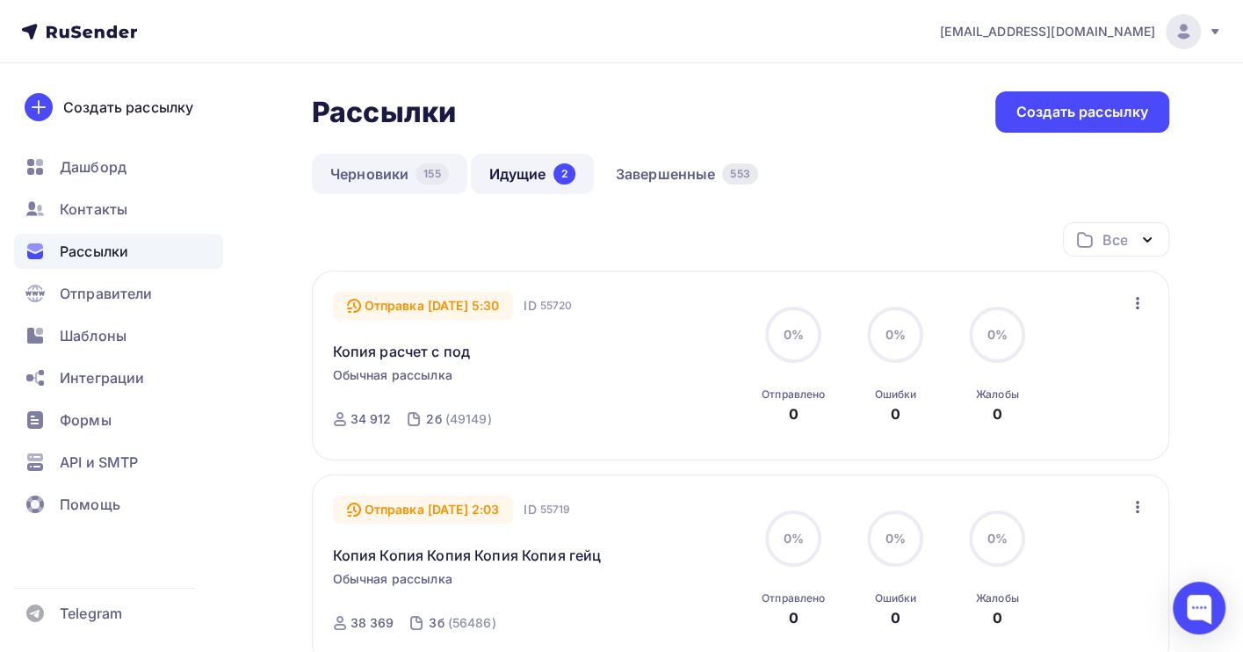
click at [376, 174] on link "Черновики 155" at bounding box center [389, 174] width 155 height 40
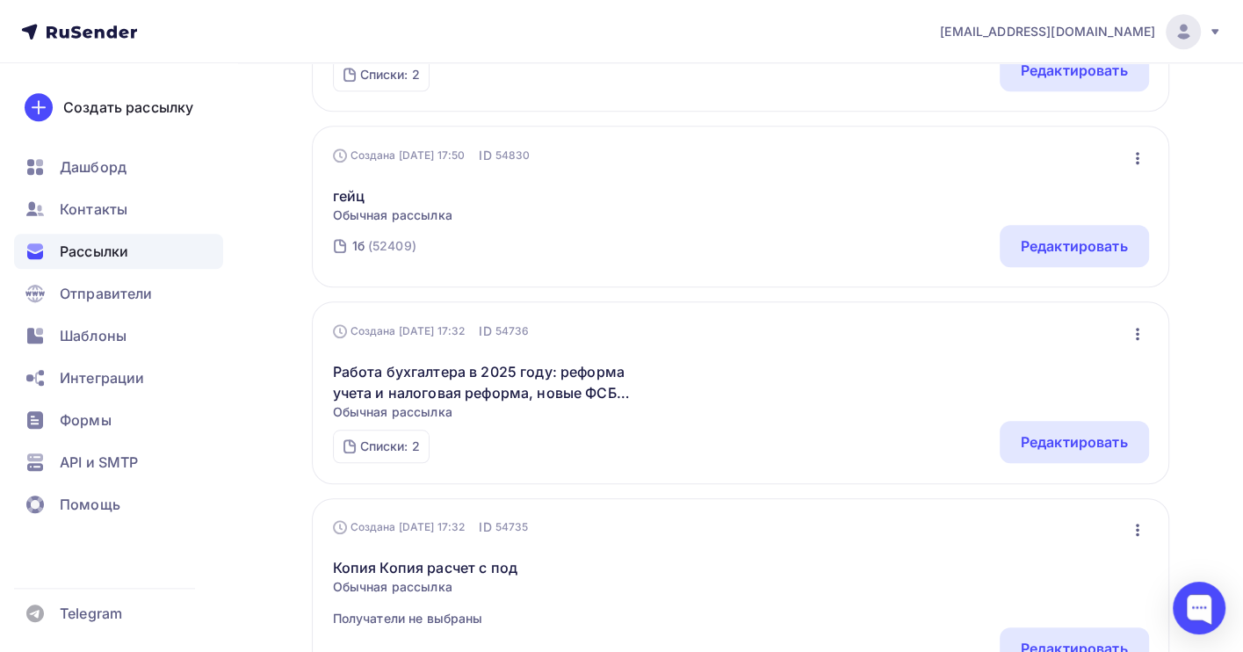
scroll to position [1171, 0]
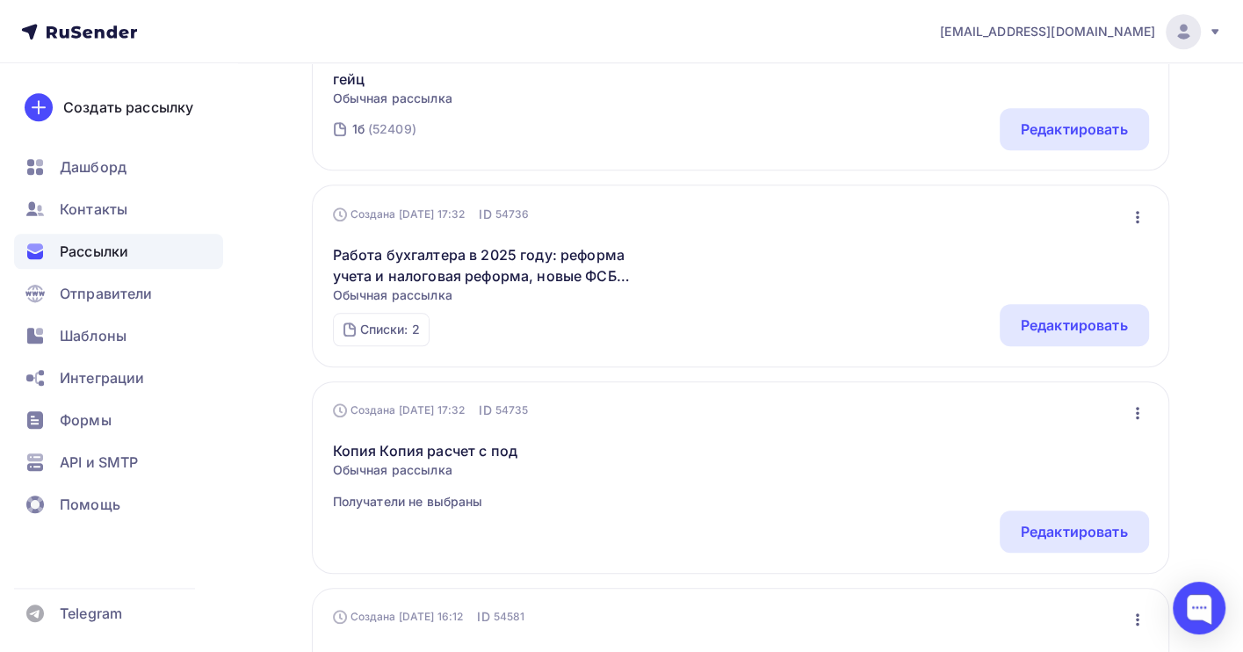
click at [1134, 413] on icon "button" at bounding box center [1137, 412] width 21 height 21
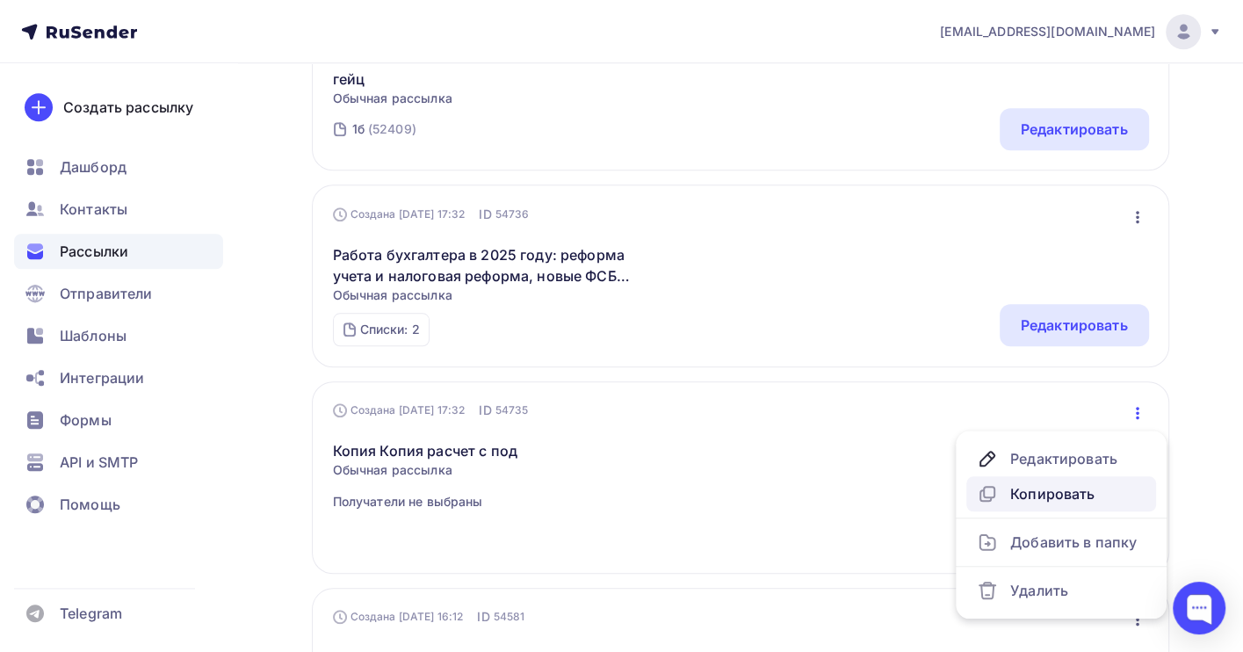
click at [1073, 498] on div "Копировать" at bounding box center [1061, 493] width 169 height 21
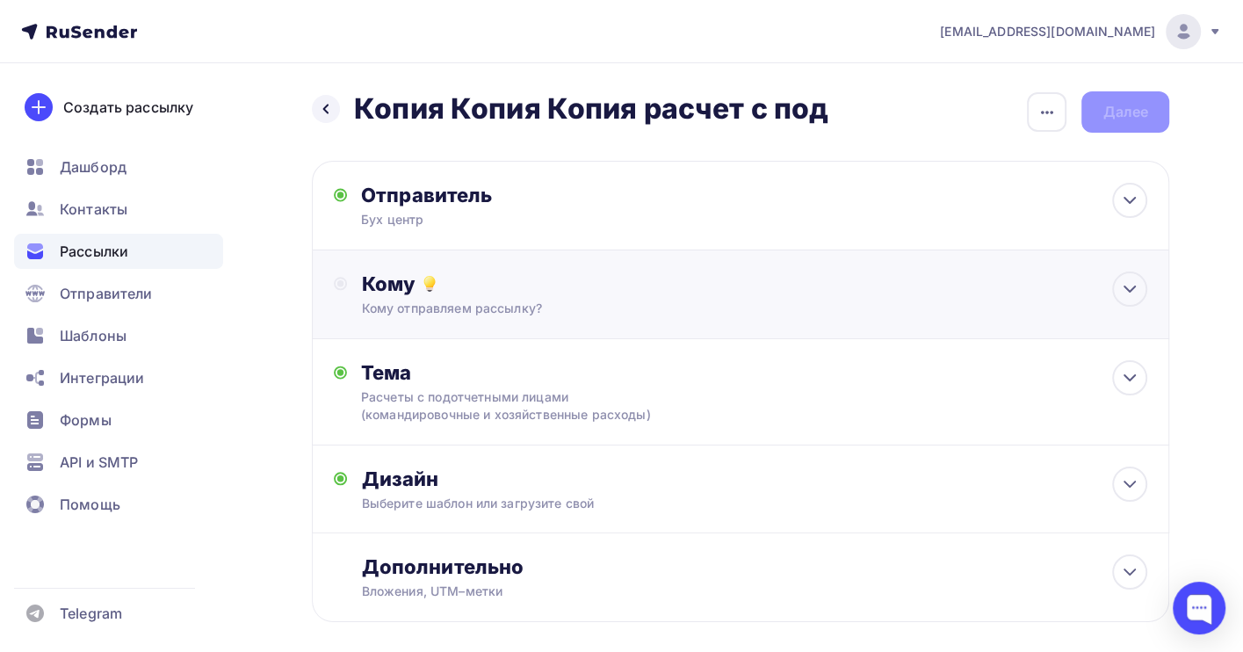
click at [556, 299] on div "Кому отправляем рассылку?" at bounding box center [714, 308] width 707 height 18
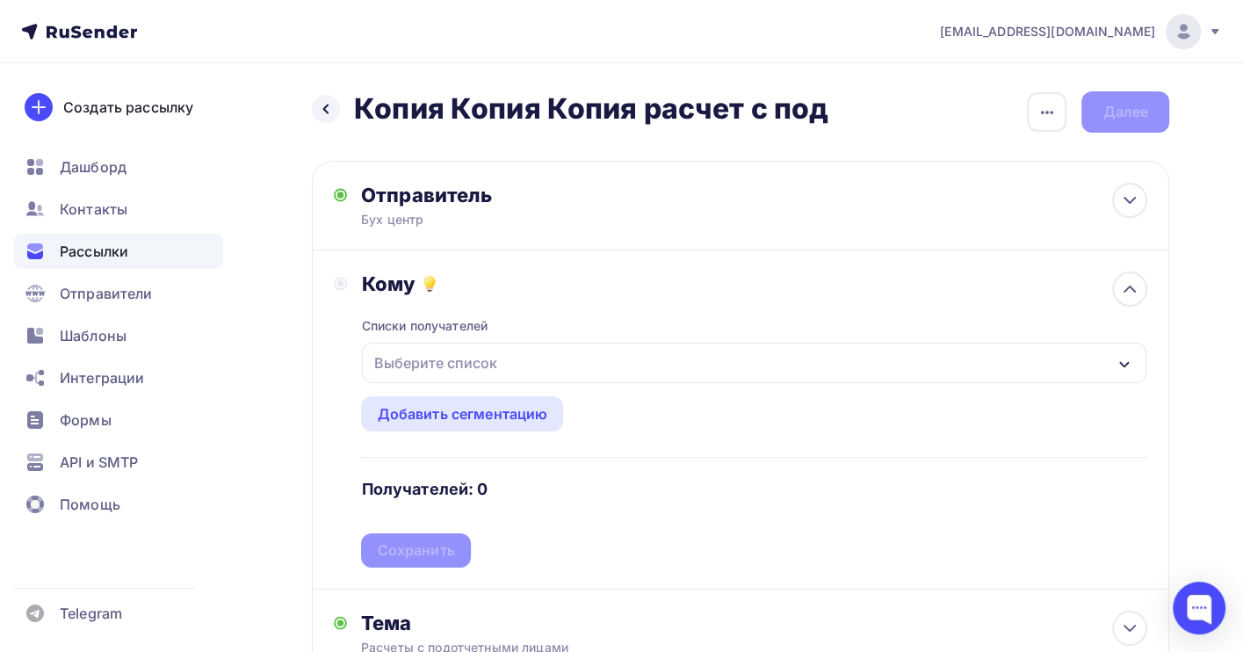
click at [523, 371] on div "Выберите список" at bounding box center [754, 362] width 784 height 40
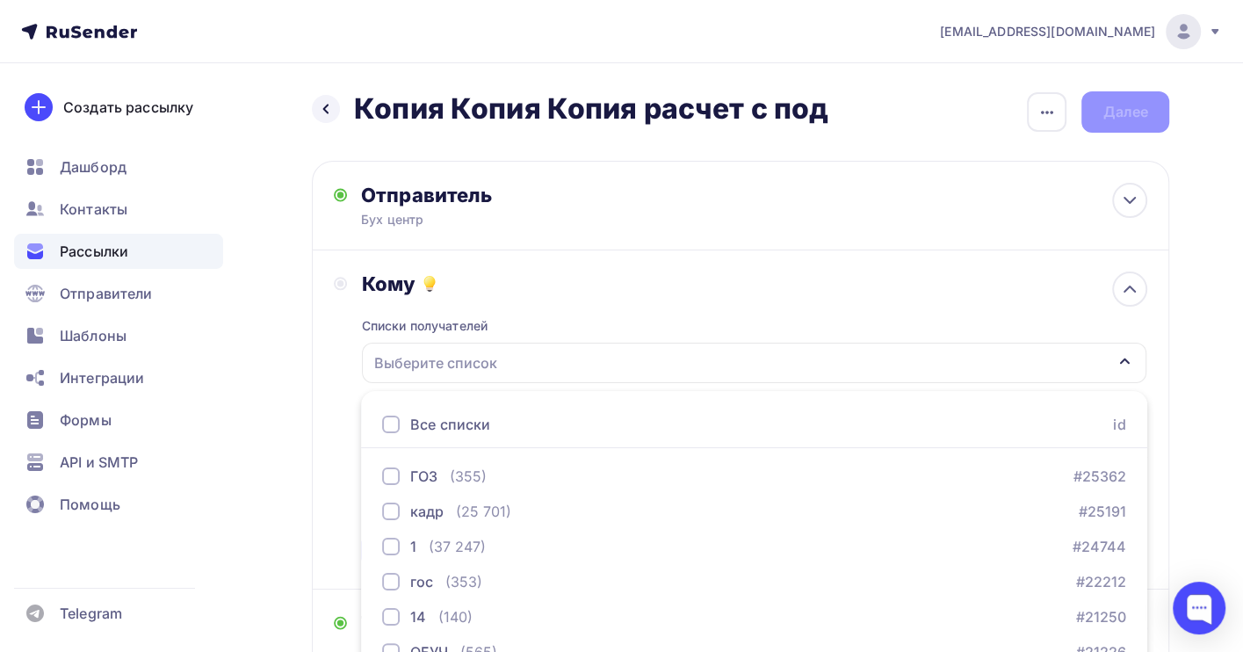
scroll to position [194, 0]
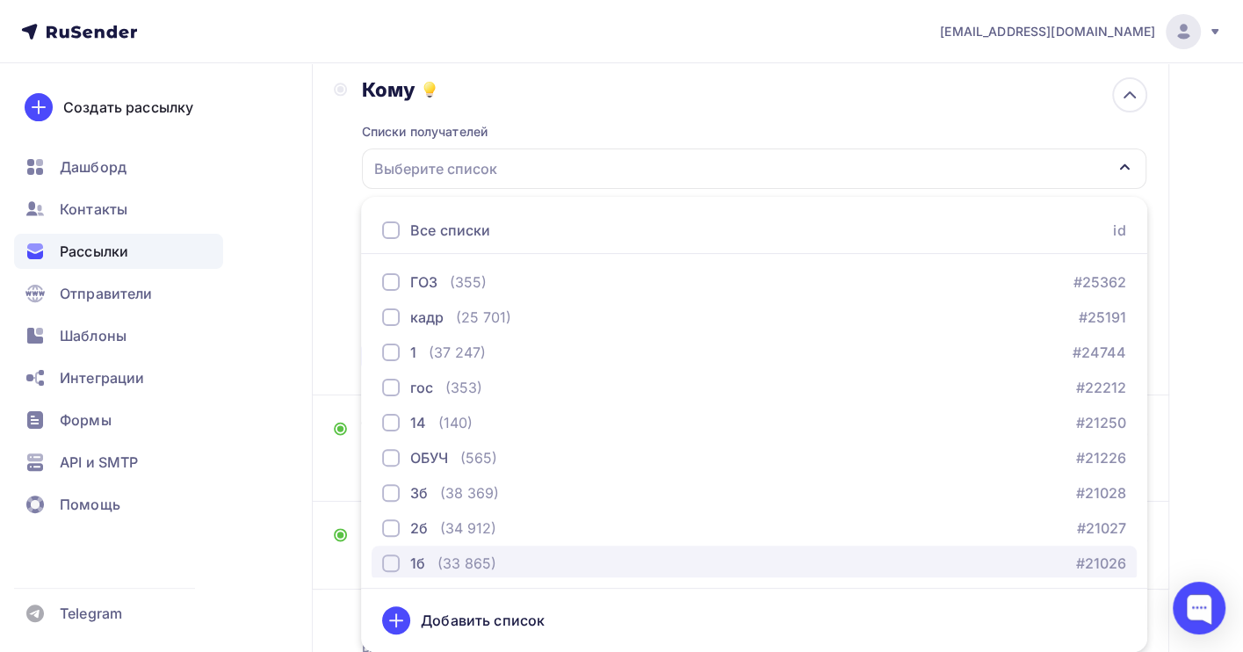
click at [474, 562] on div "(33 865)" at bounding box center [466, 562] width 59 height 21
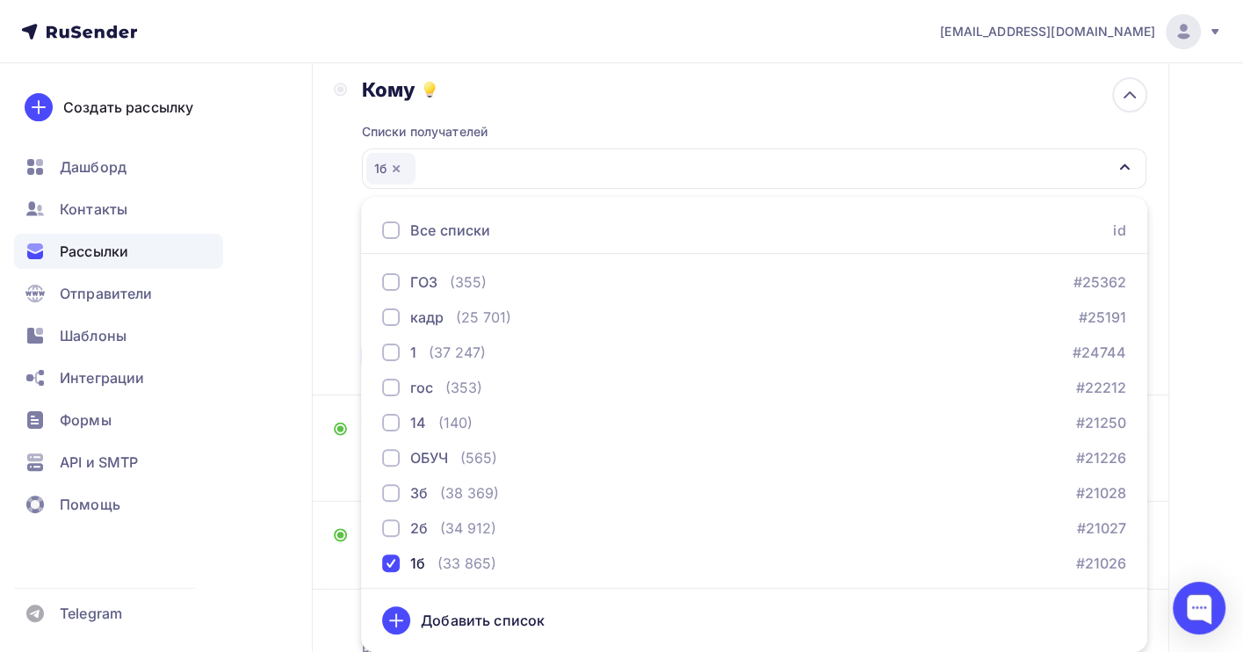
click at [1192, 505] on div "Назад Копия Копия Копия расчет с под Копия Копия Копия расчет с под Закончить п…" at bounding box center [621, 330] width 1243 height 922
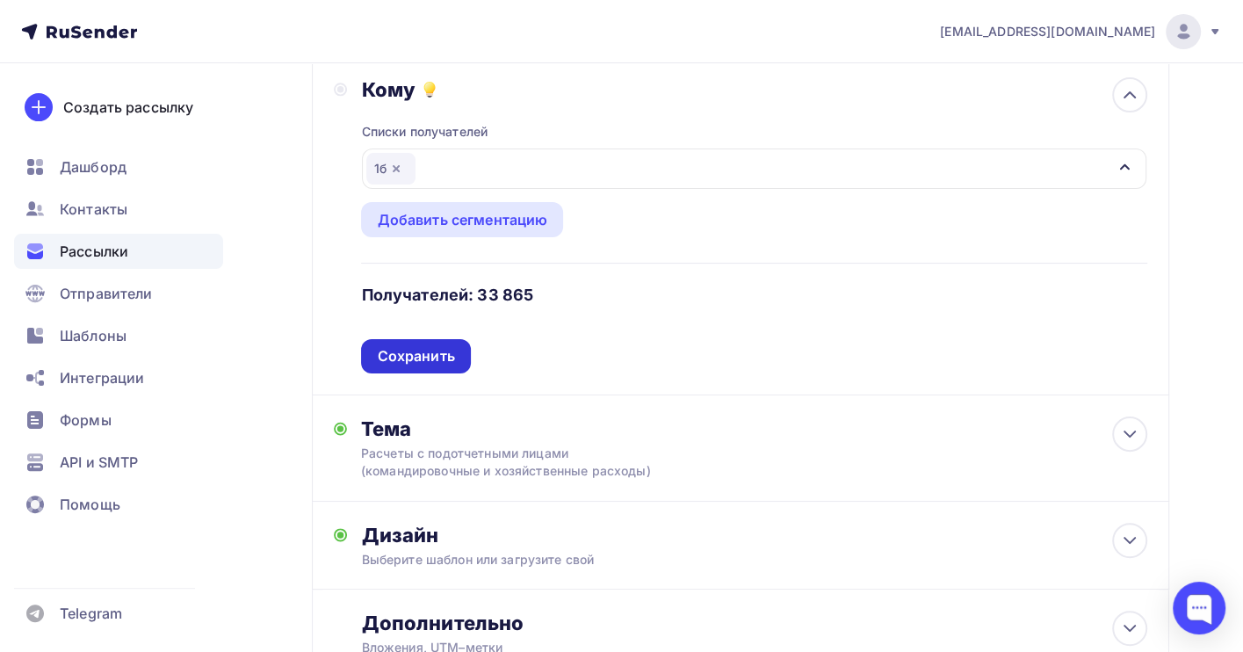
click at [415, 354] on div "Сохранить" at bounding box center [415, 356] width 77 height 20
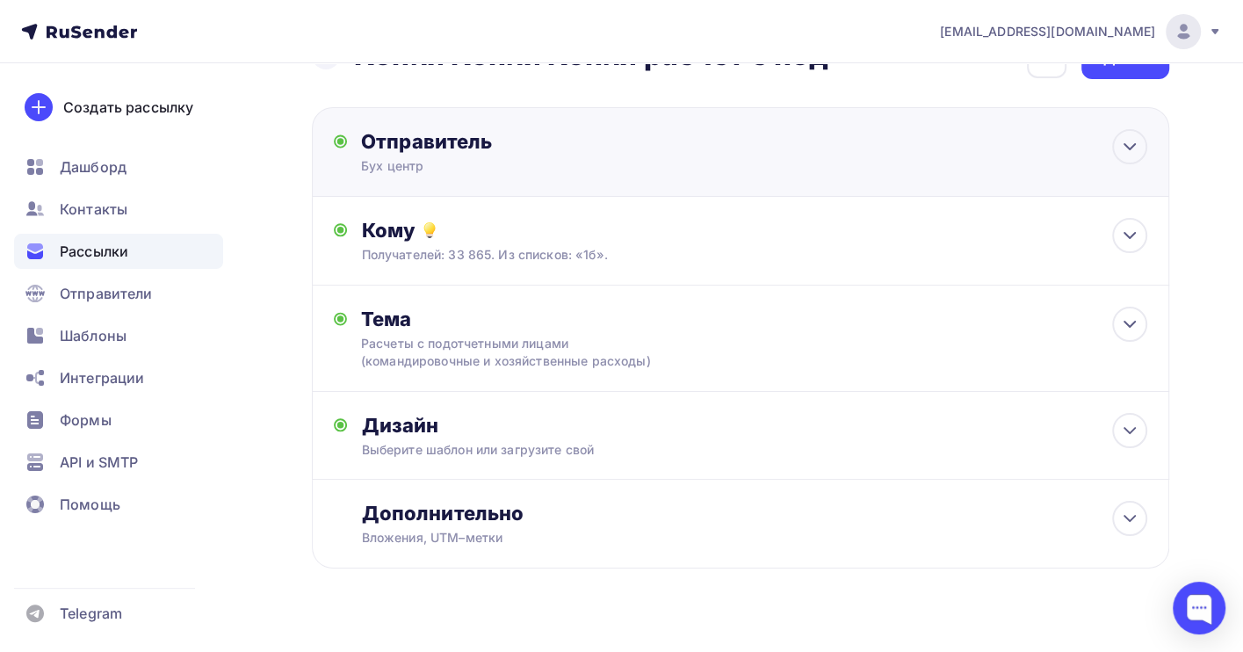
scroll to position [0, 0]
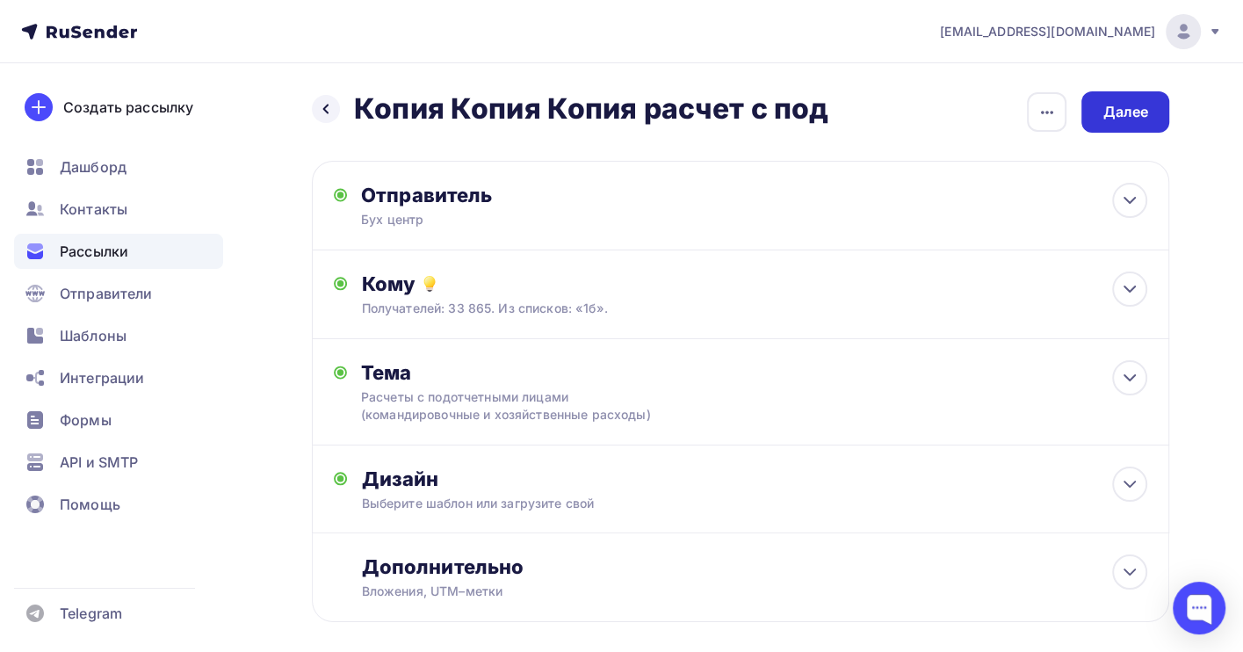
click at [1120, 119] on div "Далее" at bounding box center [1125, 112] width 46 height 20
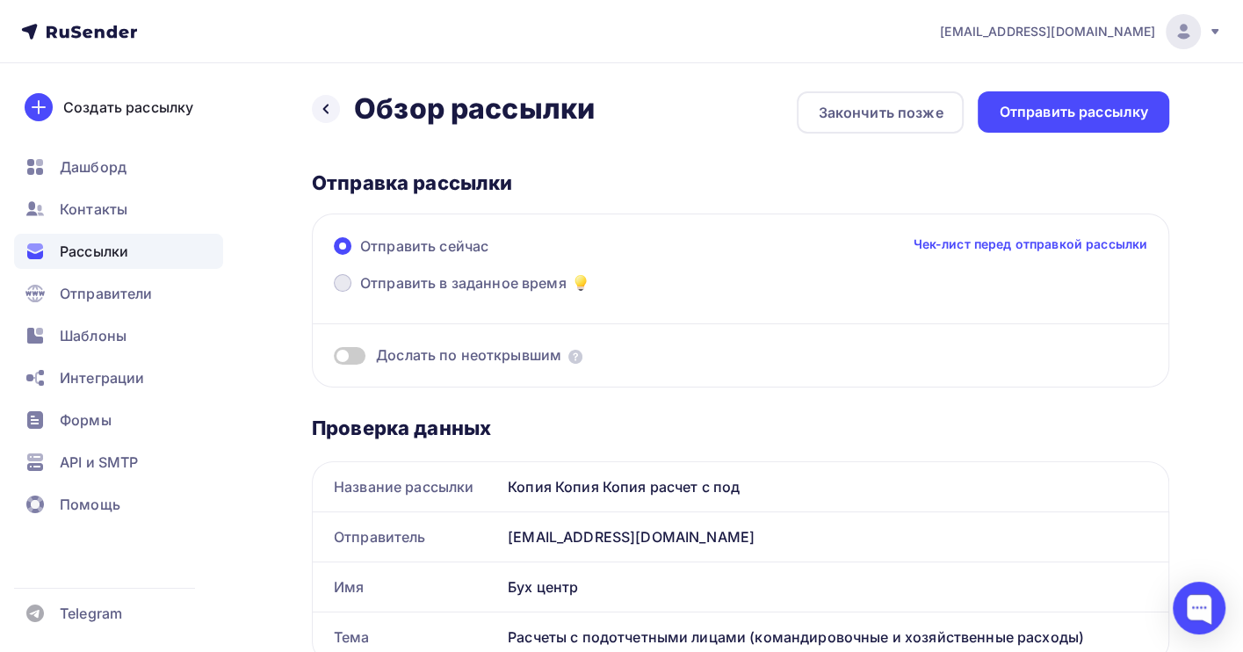
click at [424, 276] on span "Отправить в заданное время" at bounding box center [463, 282] width 206 height 21
click at [360, 293] on input "Отправить в заданное время" at bounding box center [360, 293] width 0 height 0
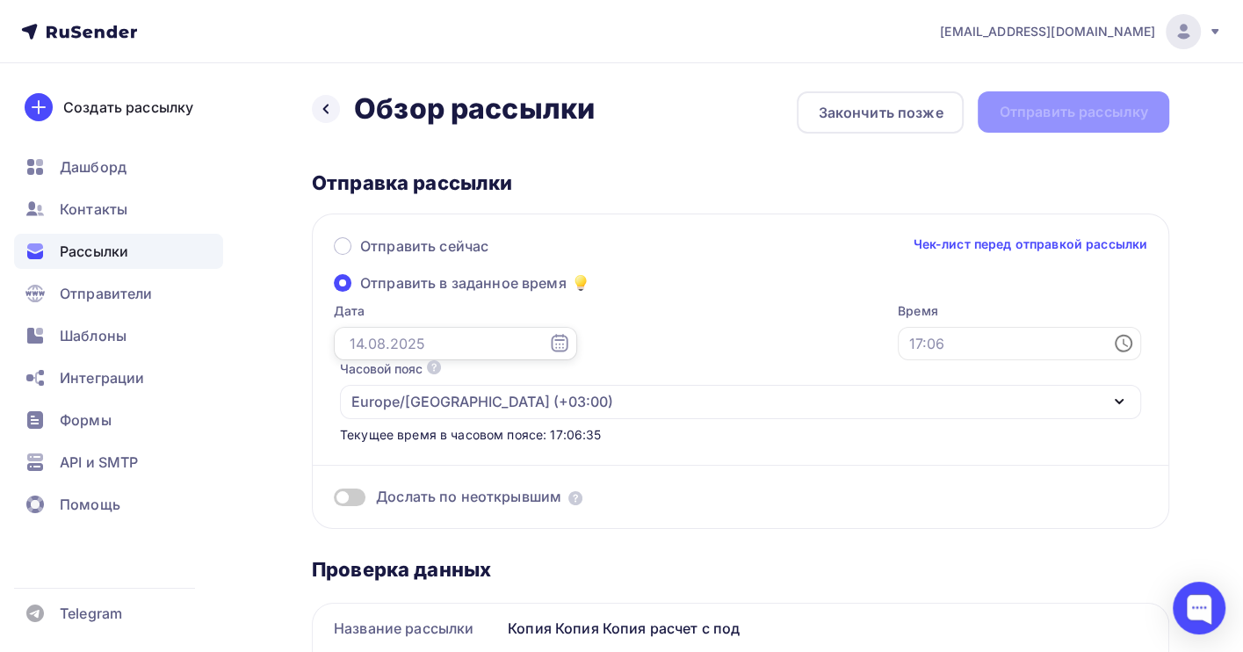
click at [410, 342] on input "text" at bounding box center [455, 343] width 243 height 33
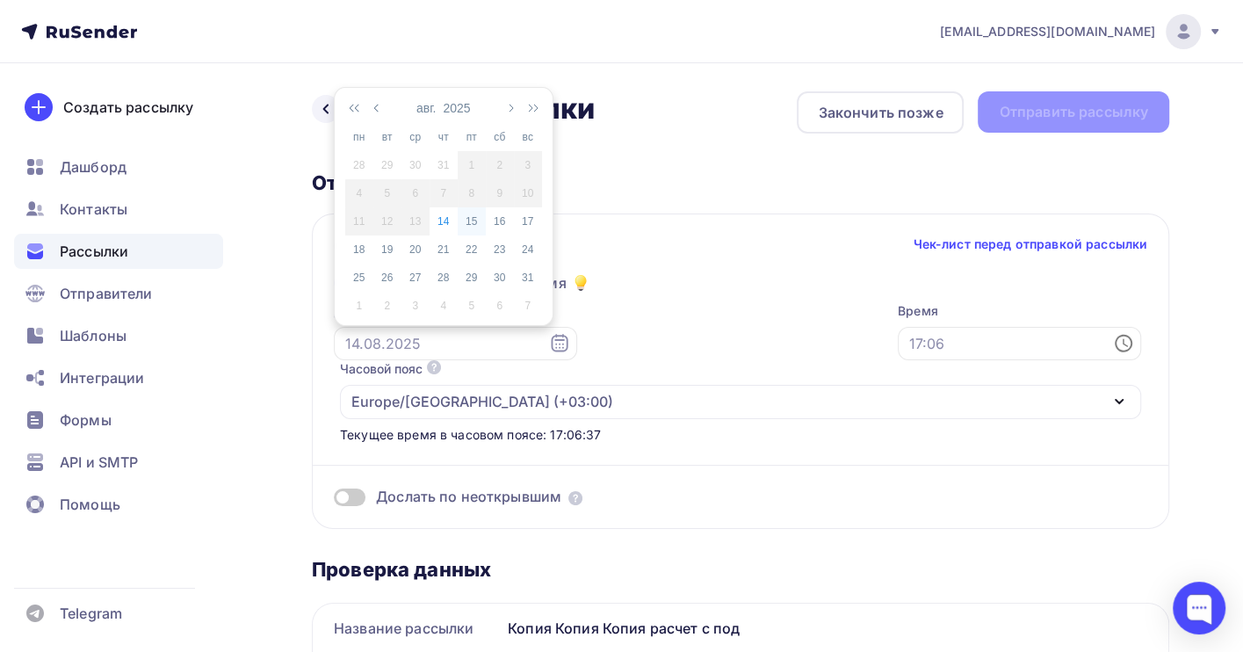
click at [469, 217] on div "15" at bounding box center [472, 221] width 28 height 16
type input "[DATE]"
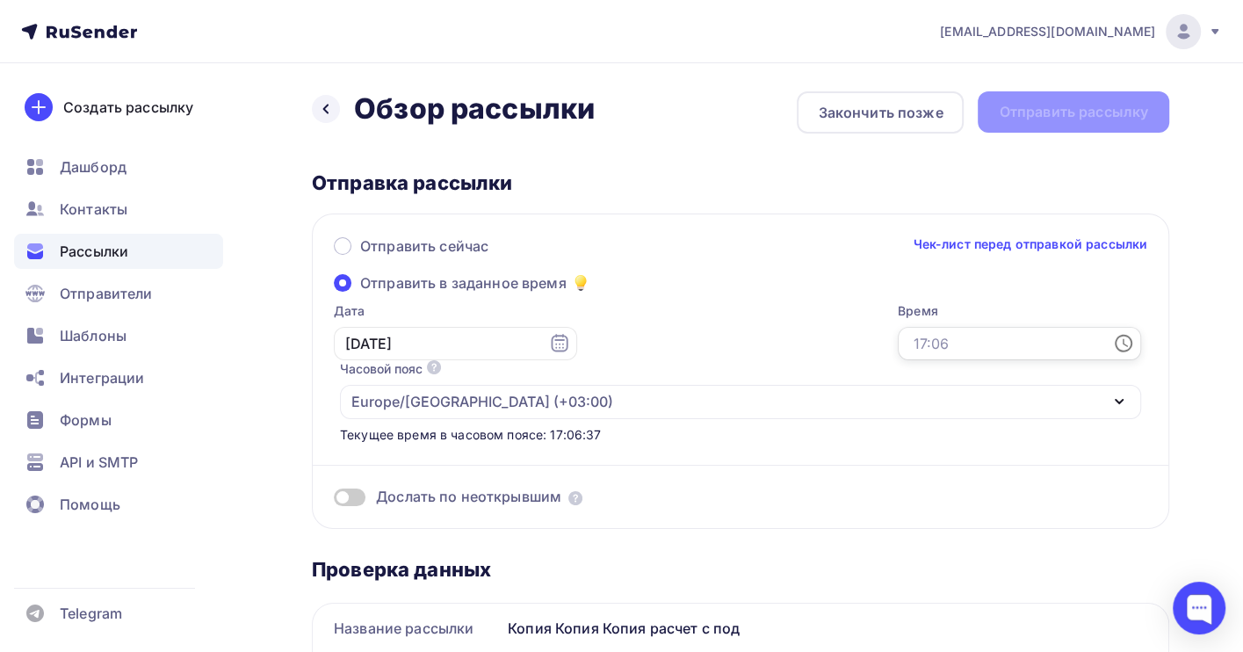
click at [898, 340] on input "text" at bounding box center [1019, 343] width 243 height 33
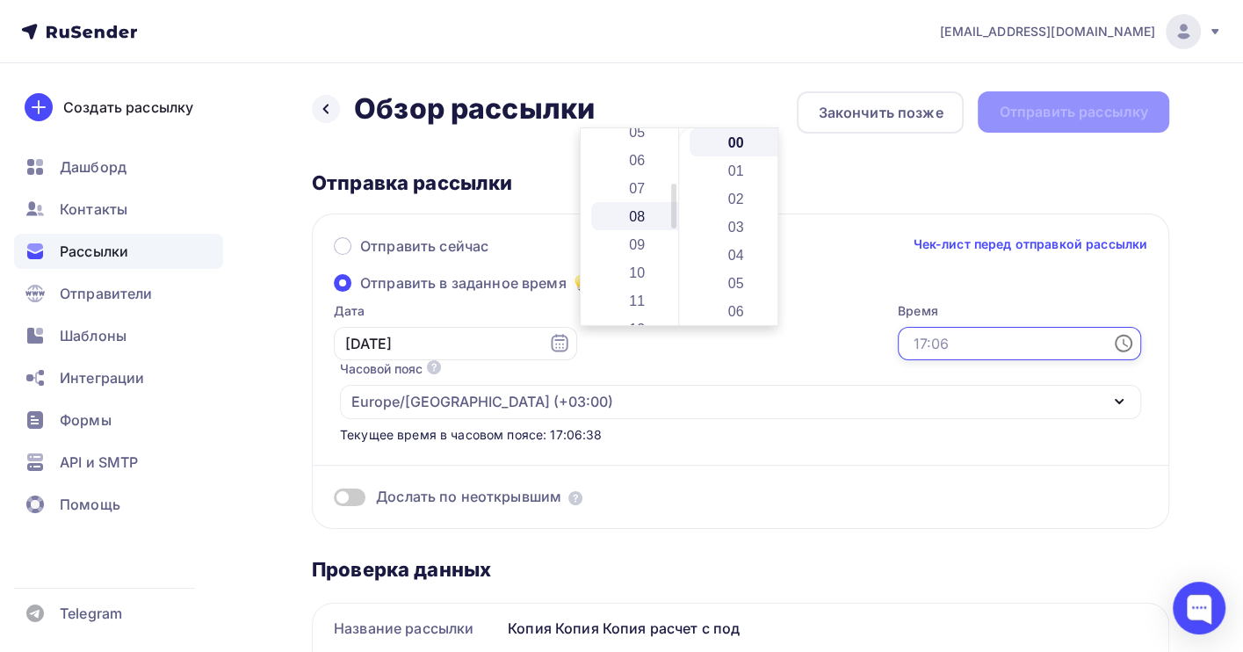
scroll to position [234, 0]
click at [652, 162] on li "09" at bounding box center [638, 162] width 95 height 28
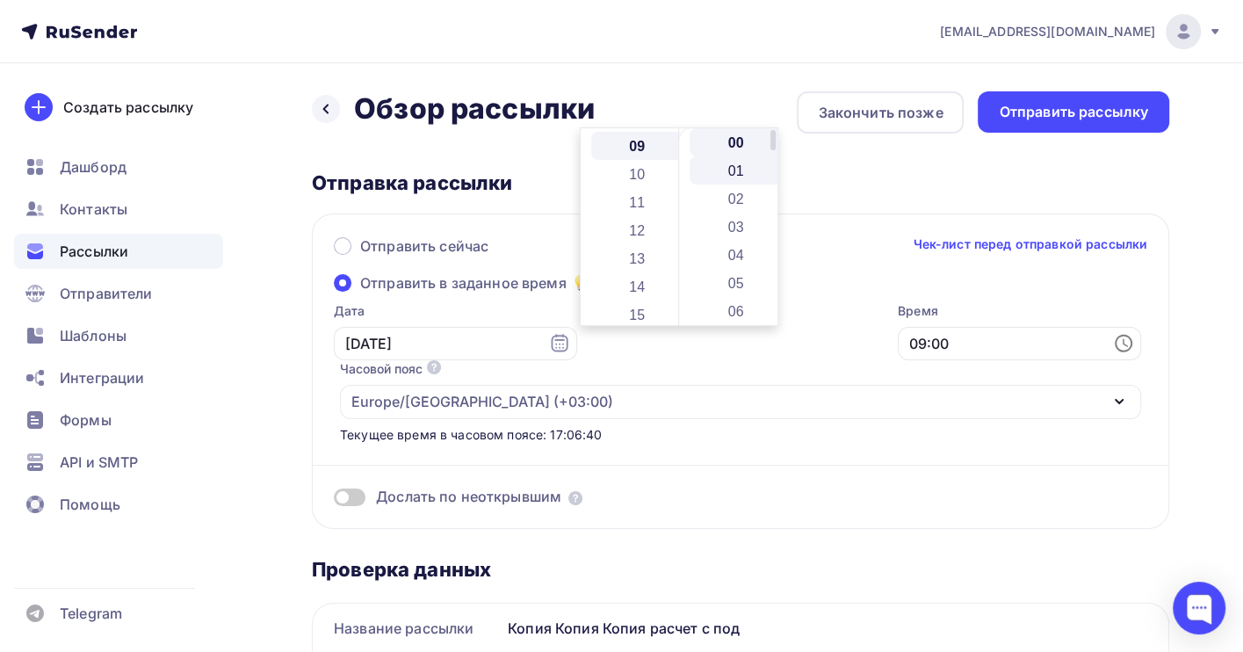
scroll to position [253, 0]
click at [741, 200] on li "02" at bounding box center [736, 198] width 95 height 28
type input "09:02"
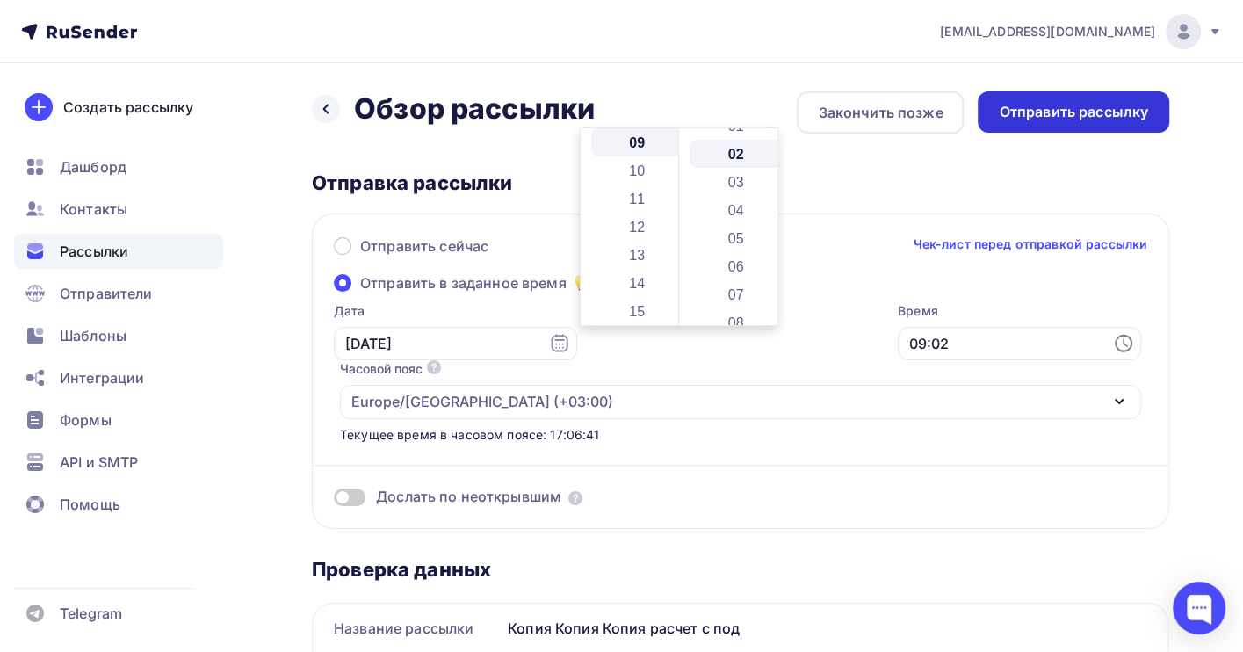
scroll to position [56, 0]
click at [1050, 112] on div "Отправить рассылку" at bounding box center [1073, 112] width 149 height 20
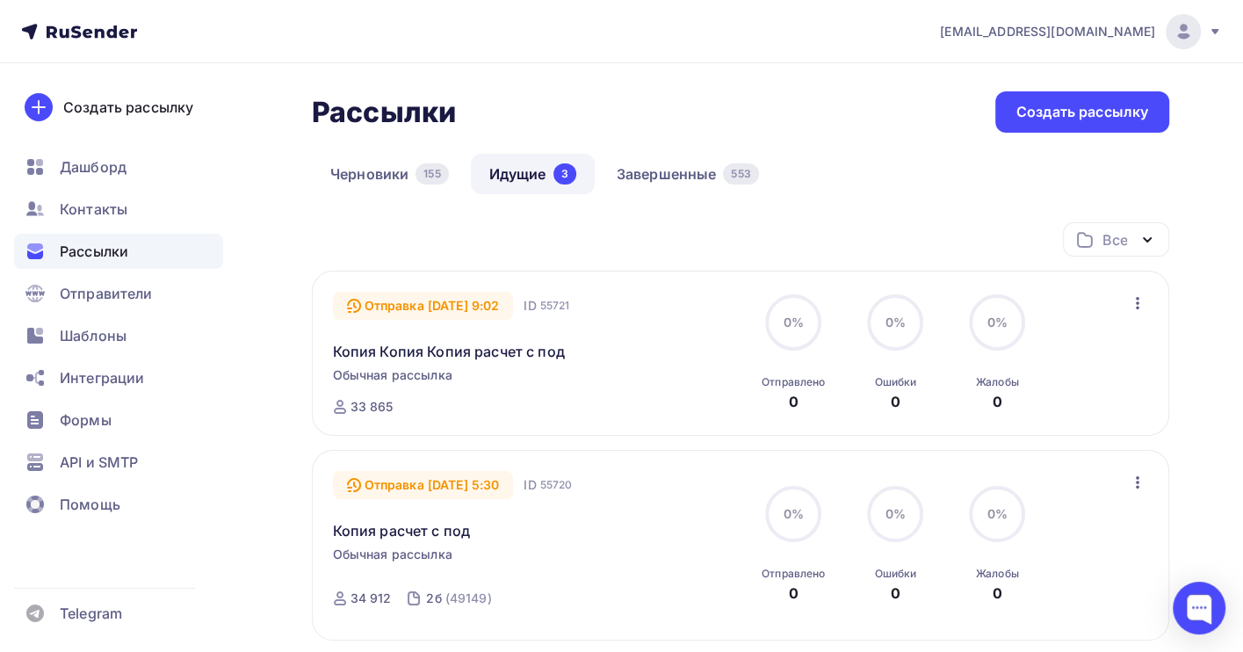
scroll to position [117, 0]
